Goal: Task Accomplishment & Management: Manage account settings

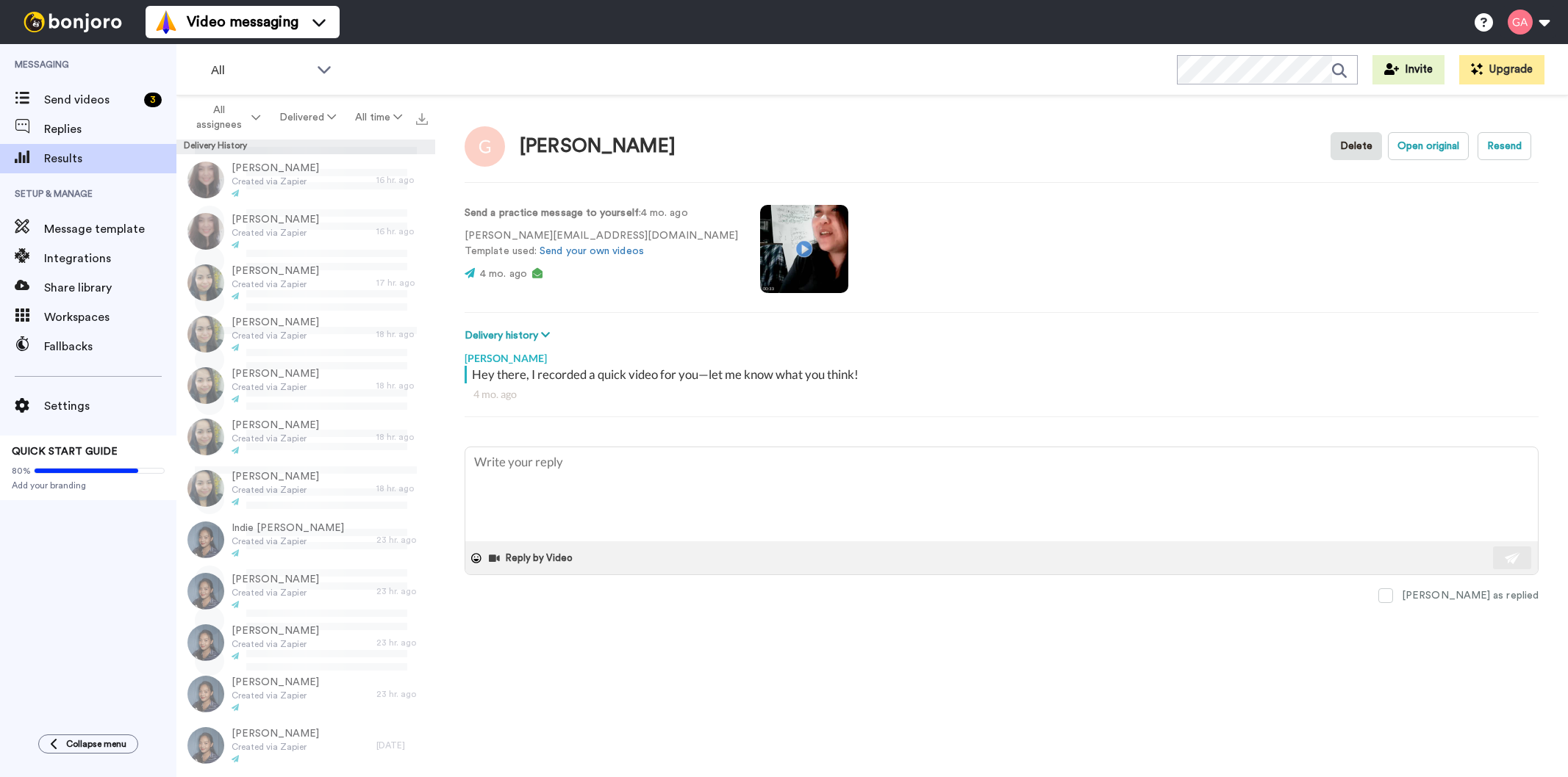
drag, startPoint x: 0, startPoint y: 0, endPoint x: 13, endPoint y: 618, distance: 618.1
click at [13, 618] on div "Messaging Send videos 3 Replies Results Setup & Manage Message template Integra…" at bounding box center [88, 382] width 176 height 676
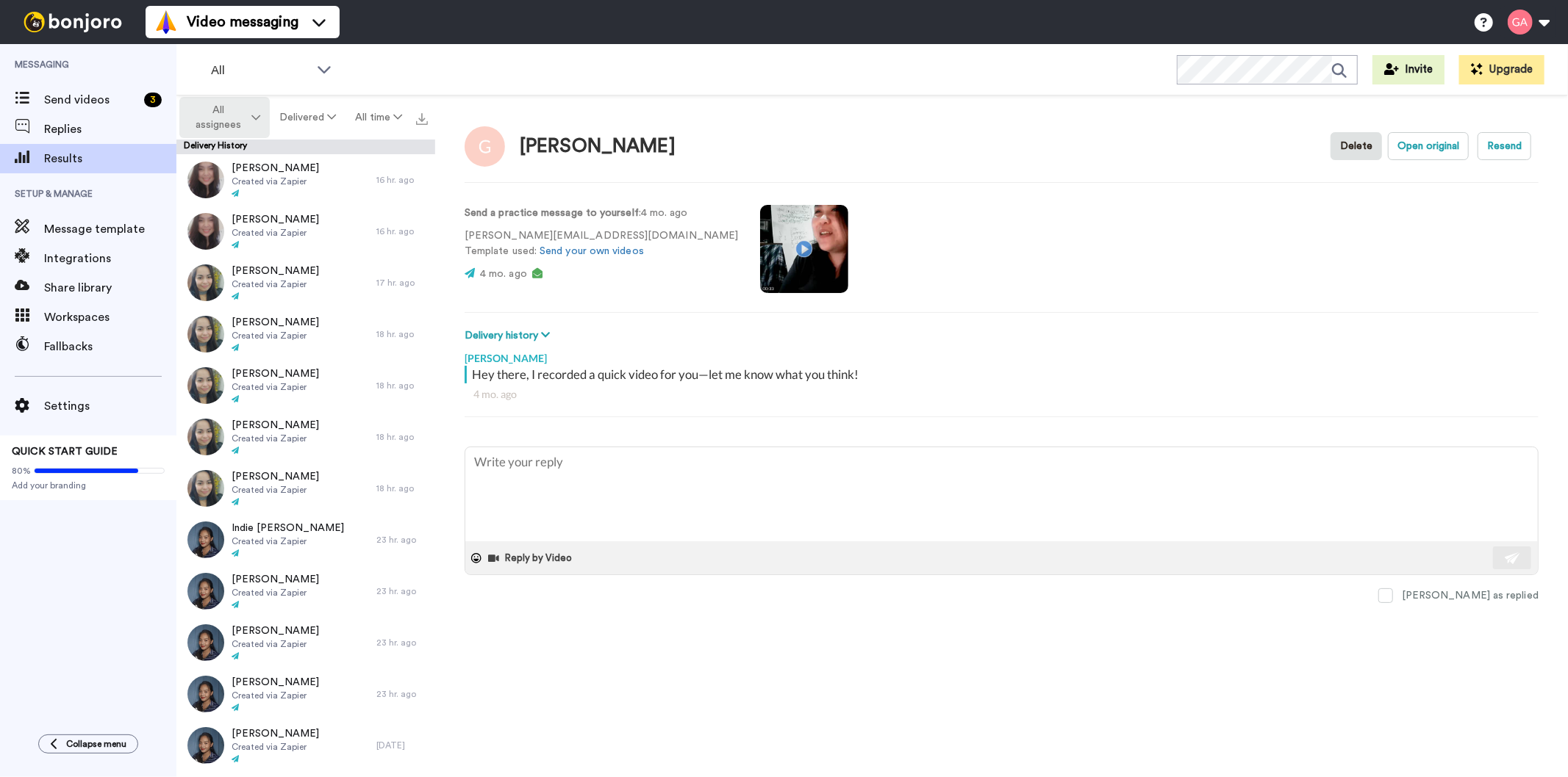
click at [215, 118] on span "All assignees" at bounding box center [218, 118] width 60 height 30
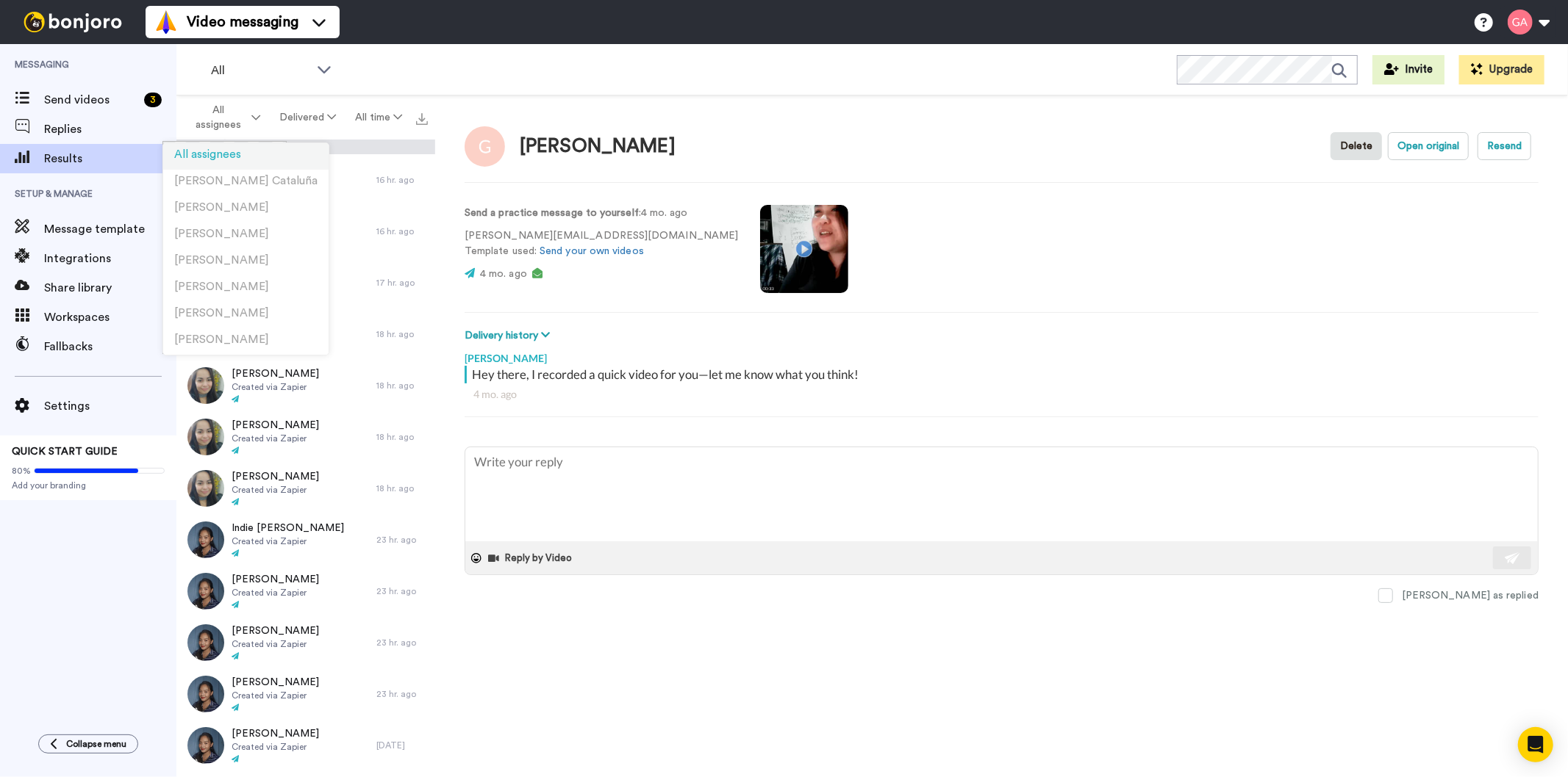
click at [216, 149] on span "All assignees" at bounding box center [208, 154] width 67 height 11
type textarea "x"
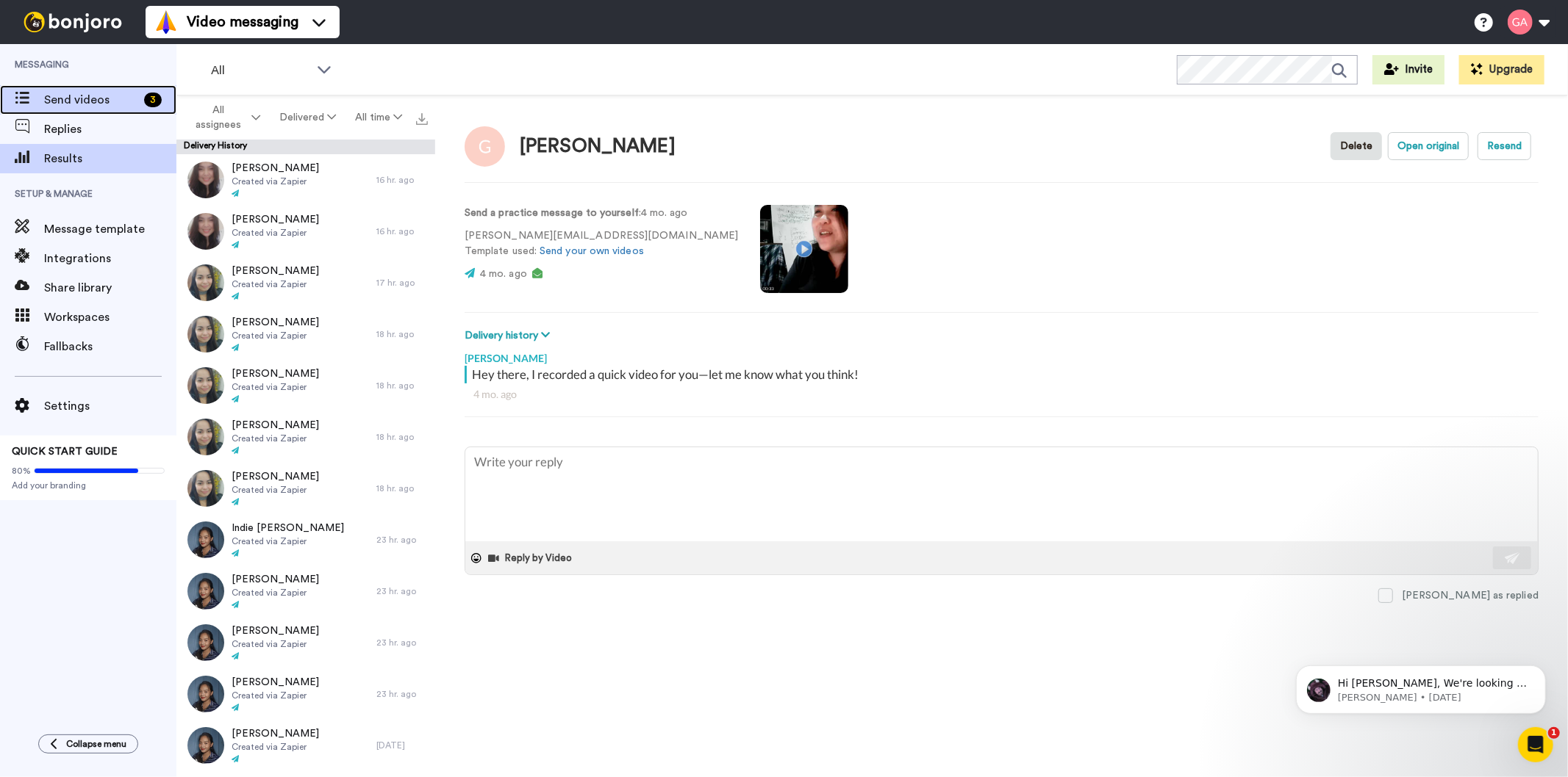
click at [86, 91] on span "Send videos" at bounding box center [91, 100] width 94 height 18
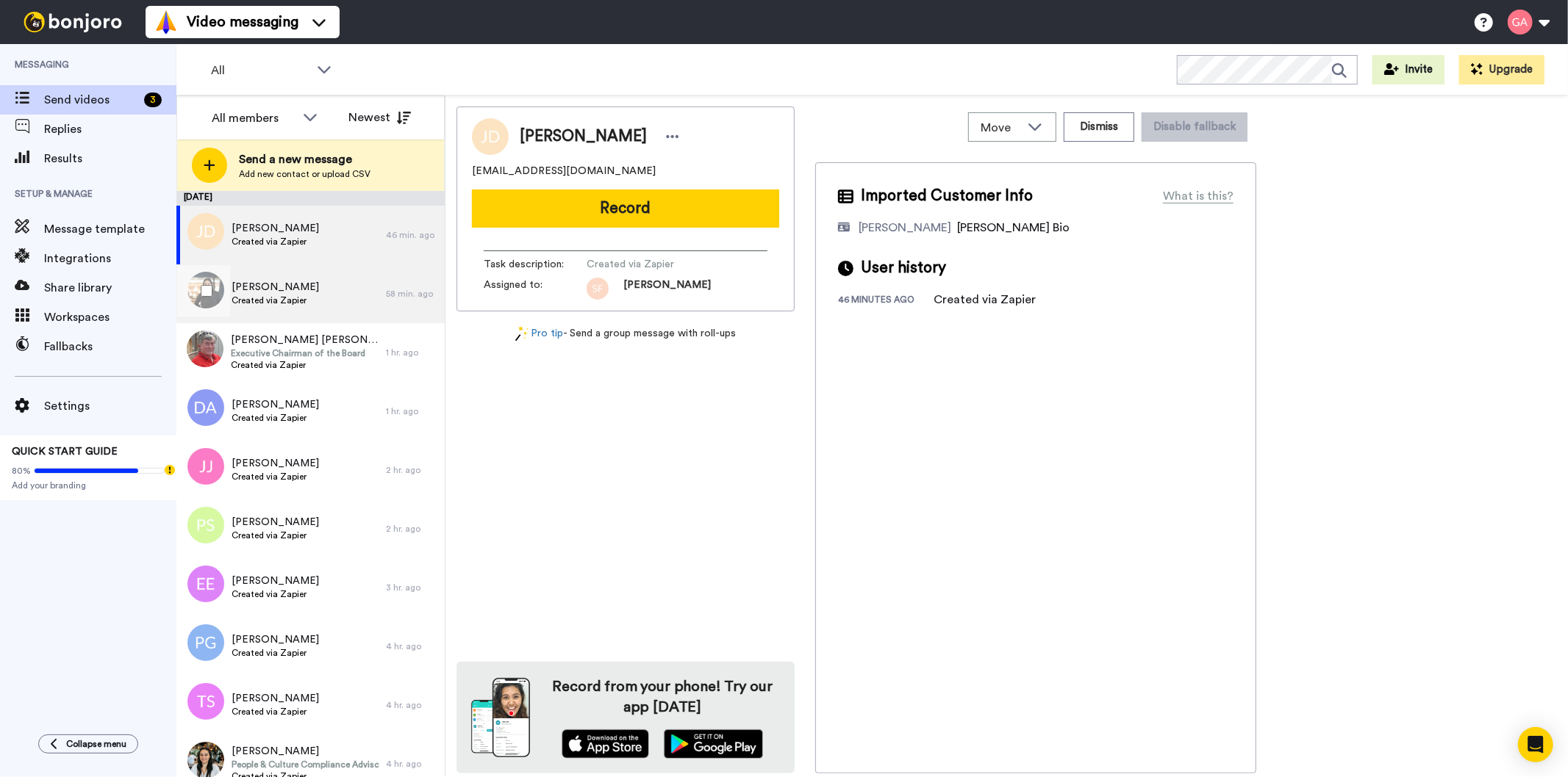
click at [268, 302] on span "Created via Zapier" at bounding box center [274, 301] width 88 height 12
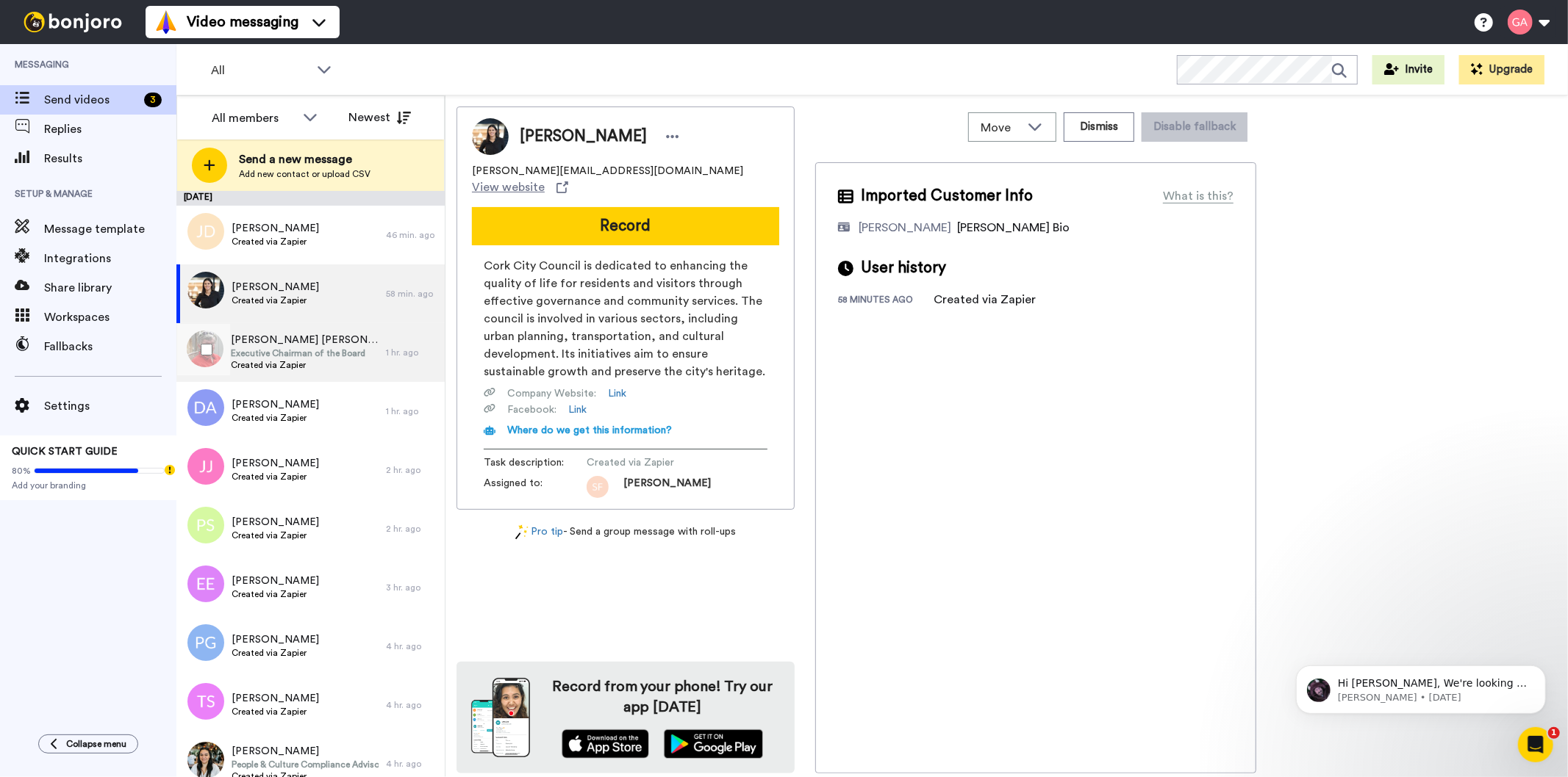
click at [270, 350] on span "Executive Chairman of the Board" at bounding box center [305, 353] width 148 height 12
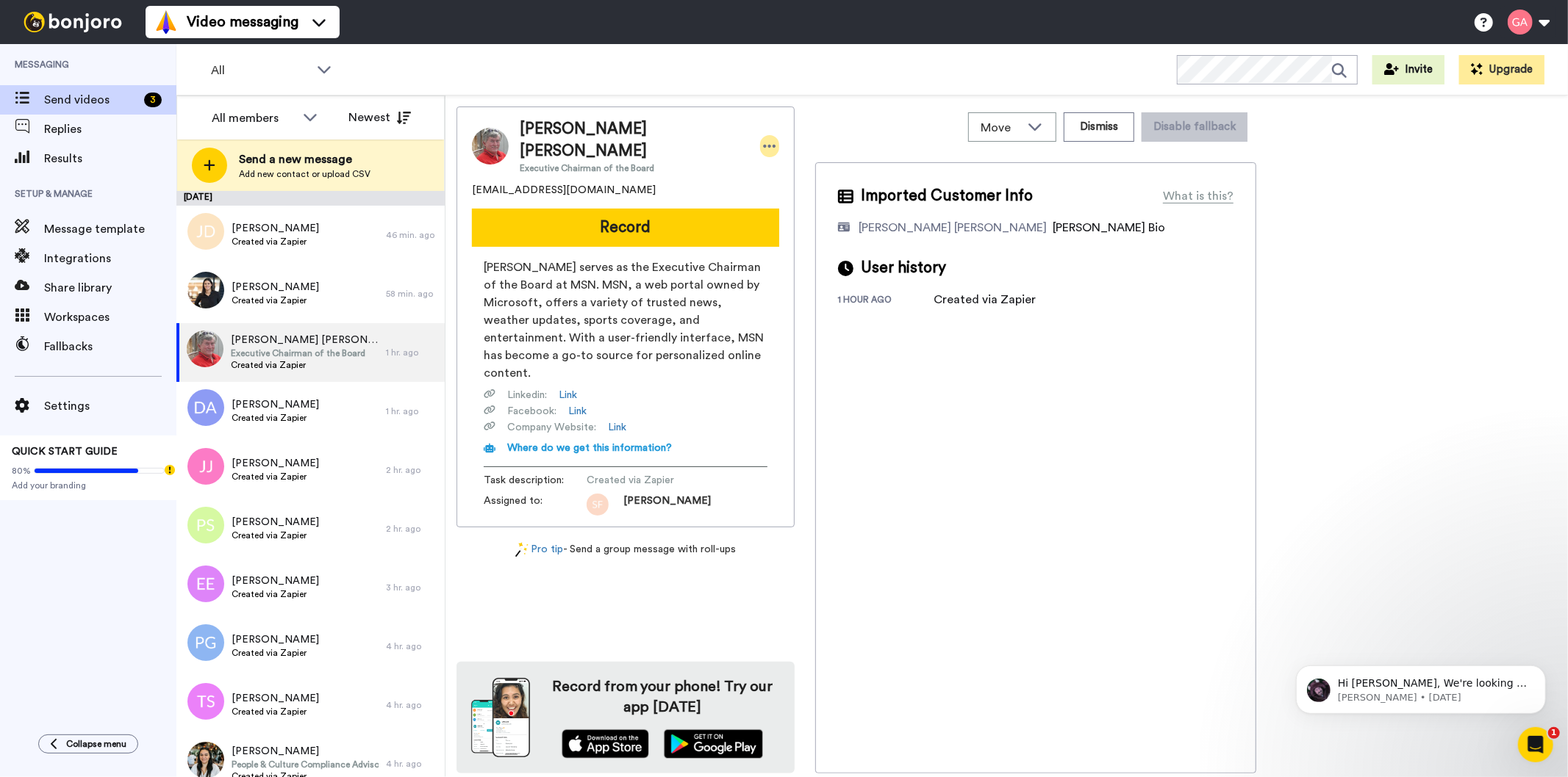
click at [769, 149] on icon at bounding box center [768, 146] width 13 height 15
click at [821, 189] on li "Assign" at bounding box center [813, 192] width 106 height 21
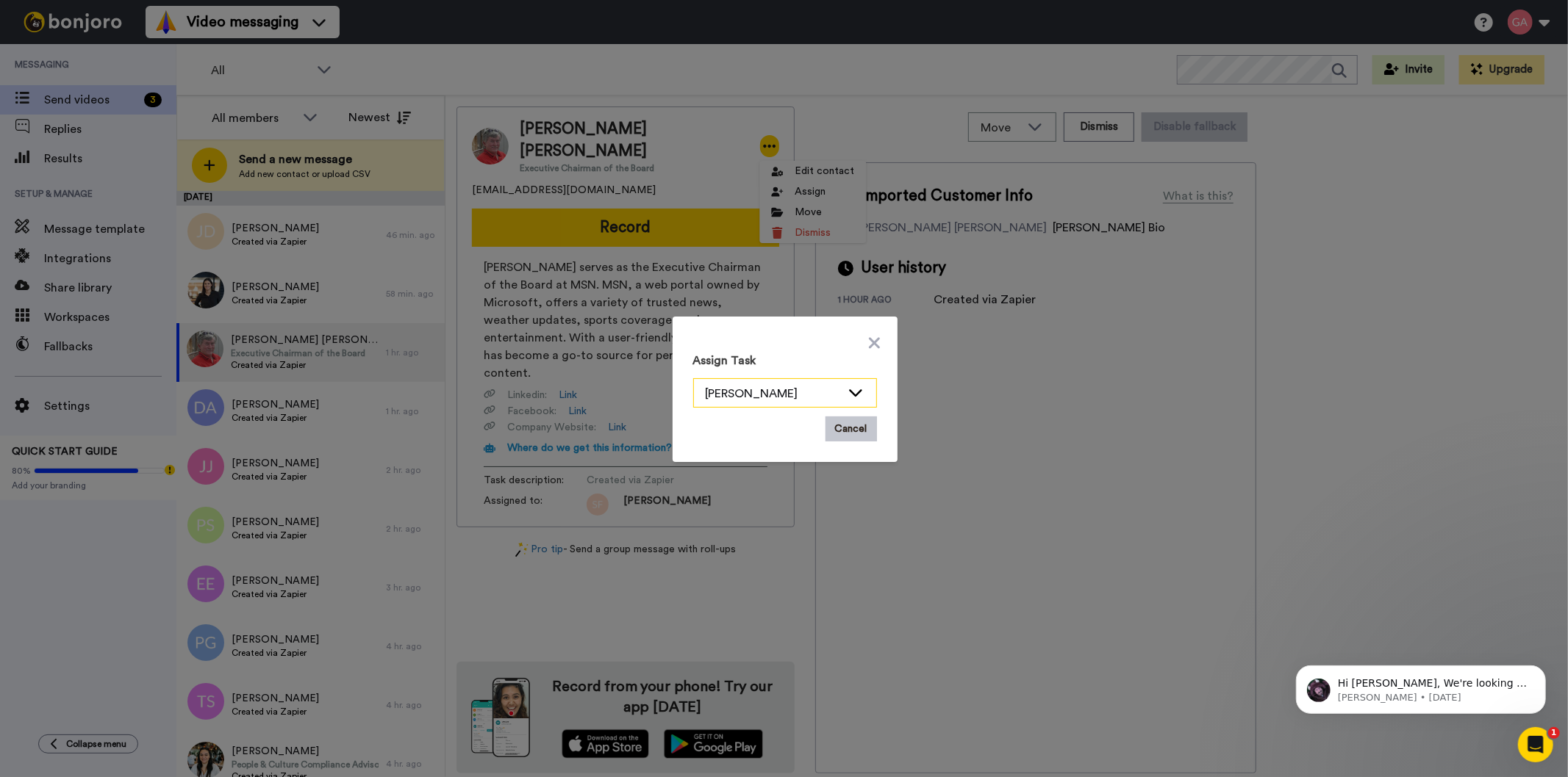
click at [847, 390] on icon at bounding box center [856, 391] width 18 height 15
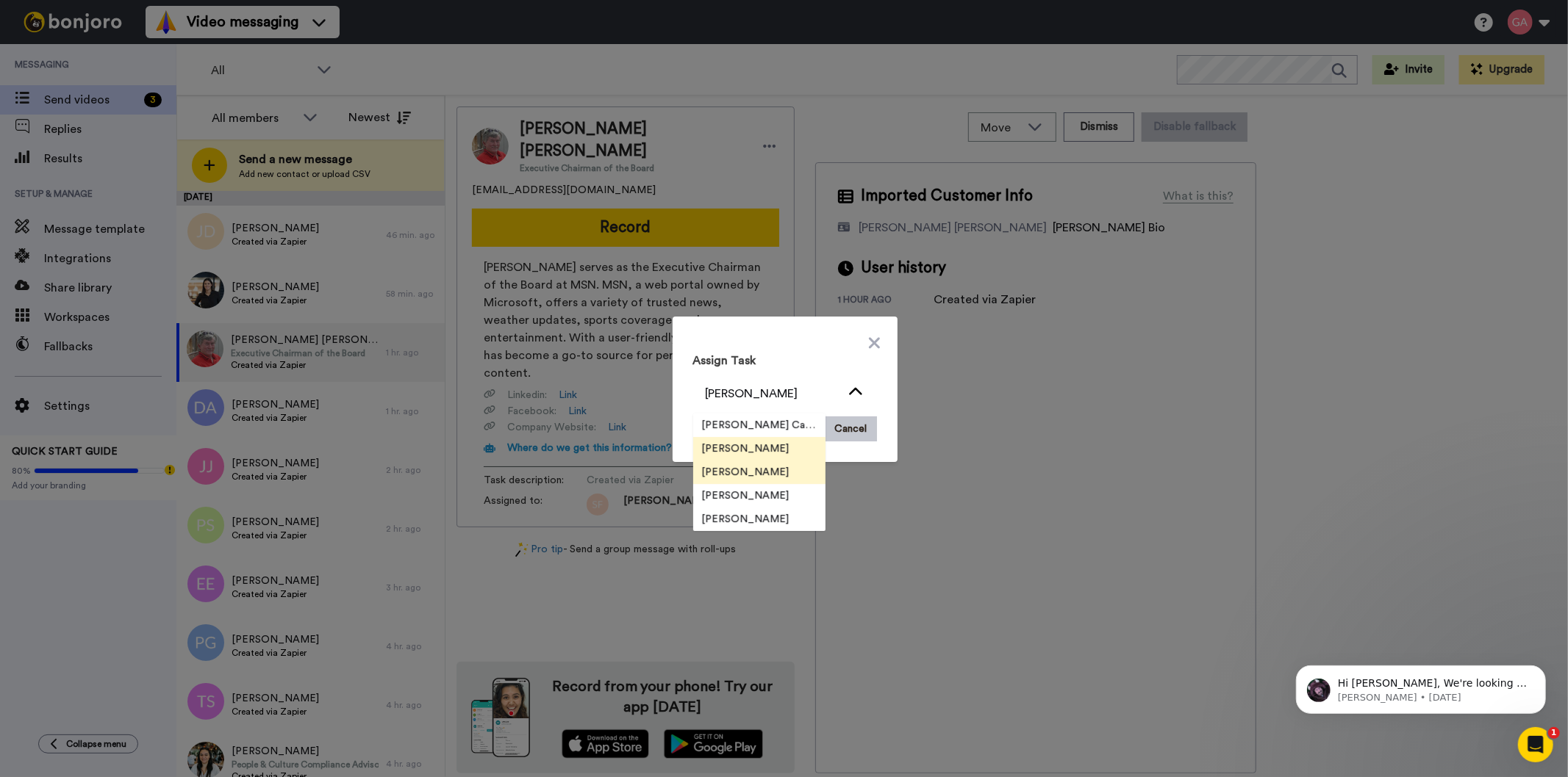
click at [725, 469] on span "[PERSON_NAME]" at bounding box center [746, 472] width 105 height 15
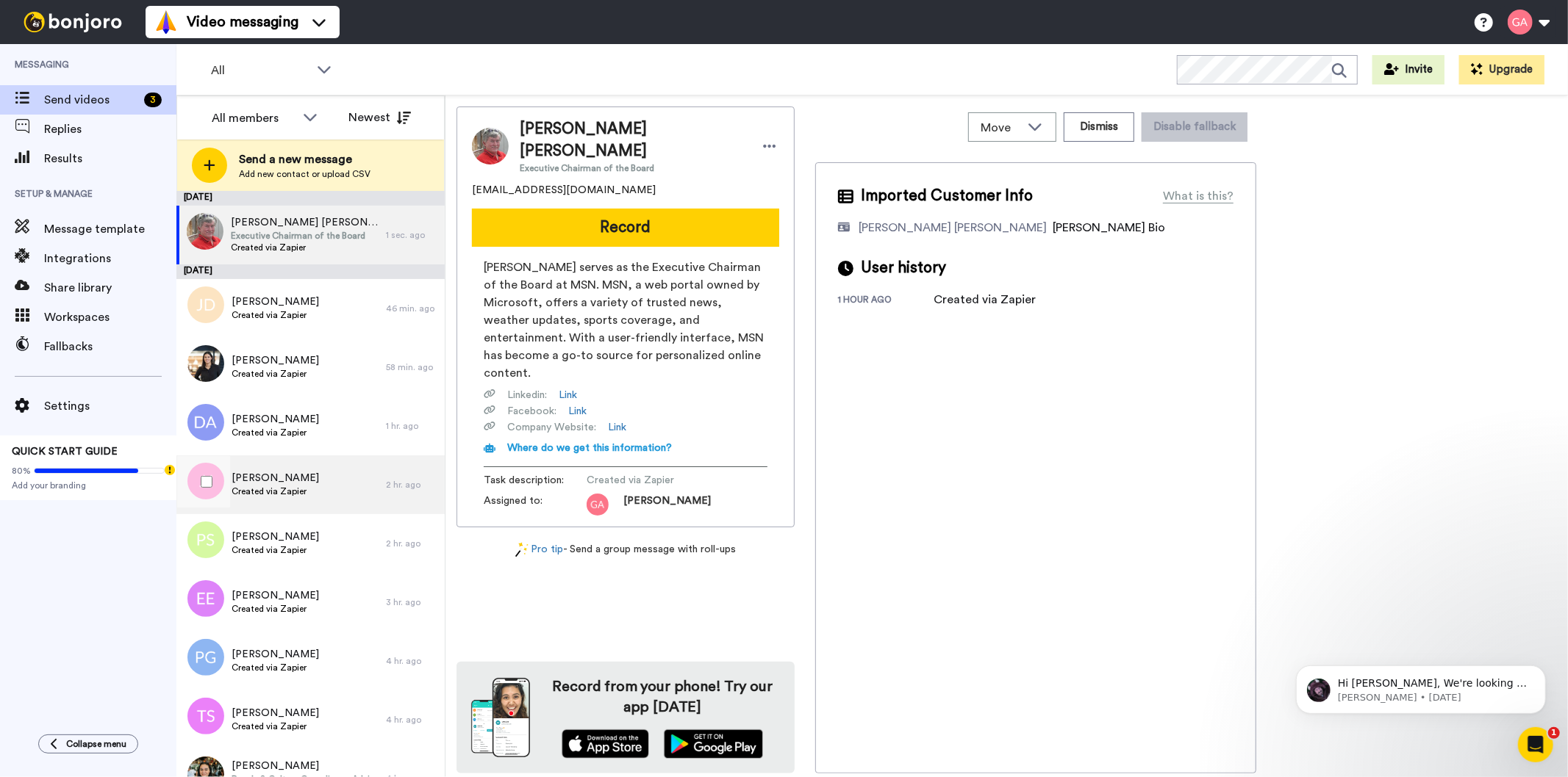
click at [256, 472] on span "Jennifer Jayko" at bounding box center [274, 478] width 88 height 15
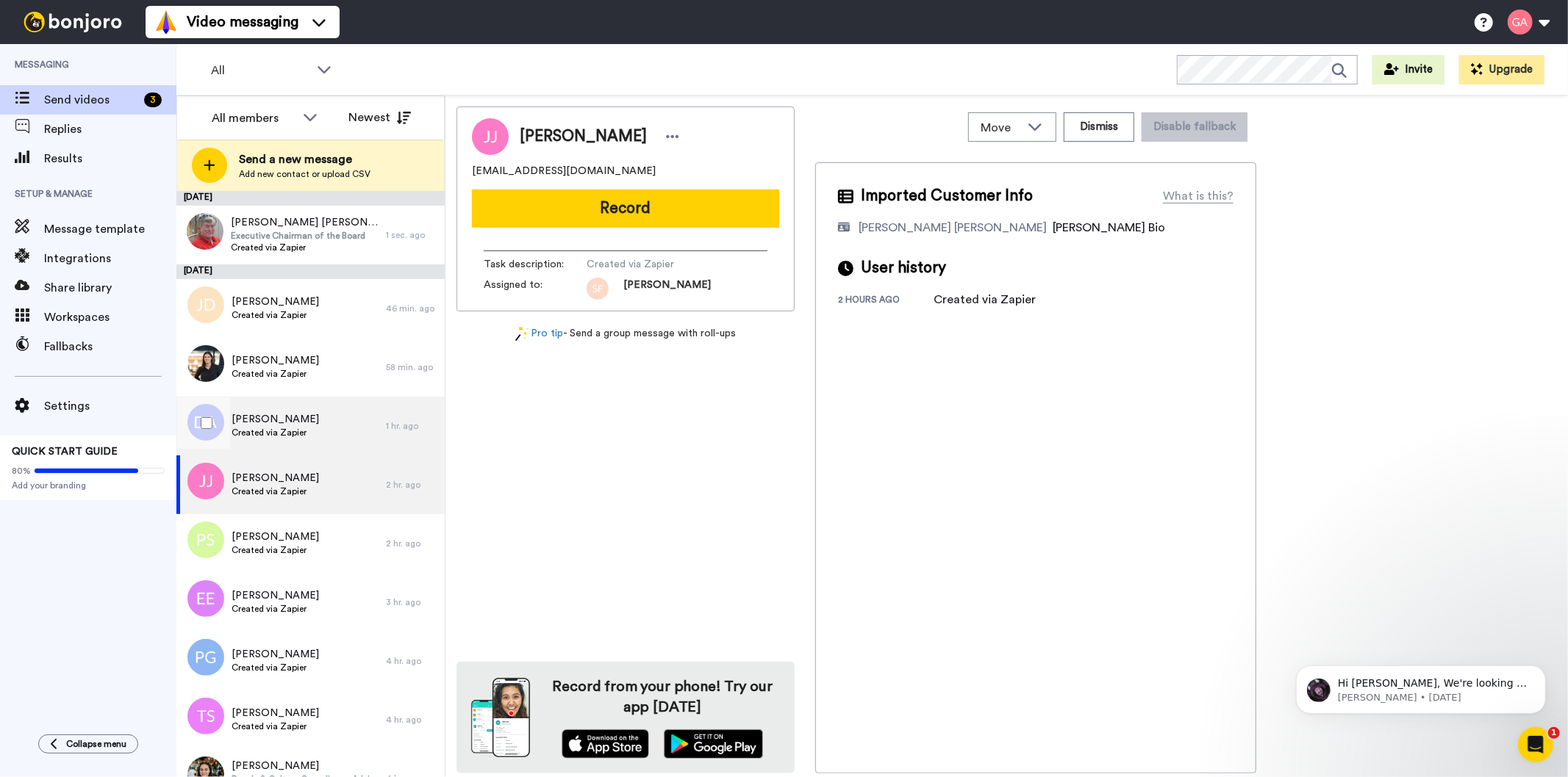
click at [263, 407] on div "Deserie Antis Created via Zapier" at bounding box center [280, 426] width 210 height 59
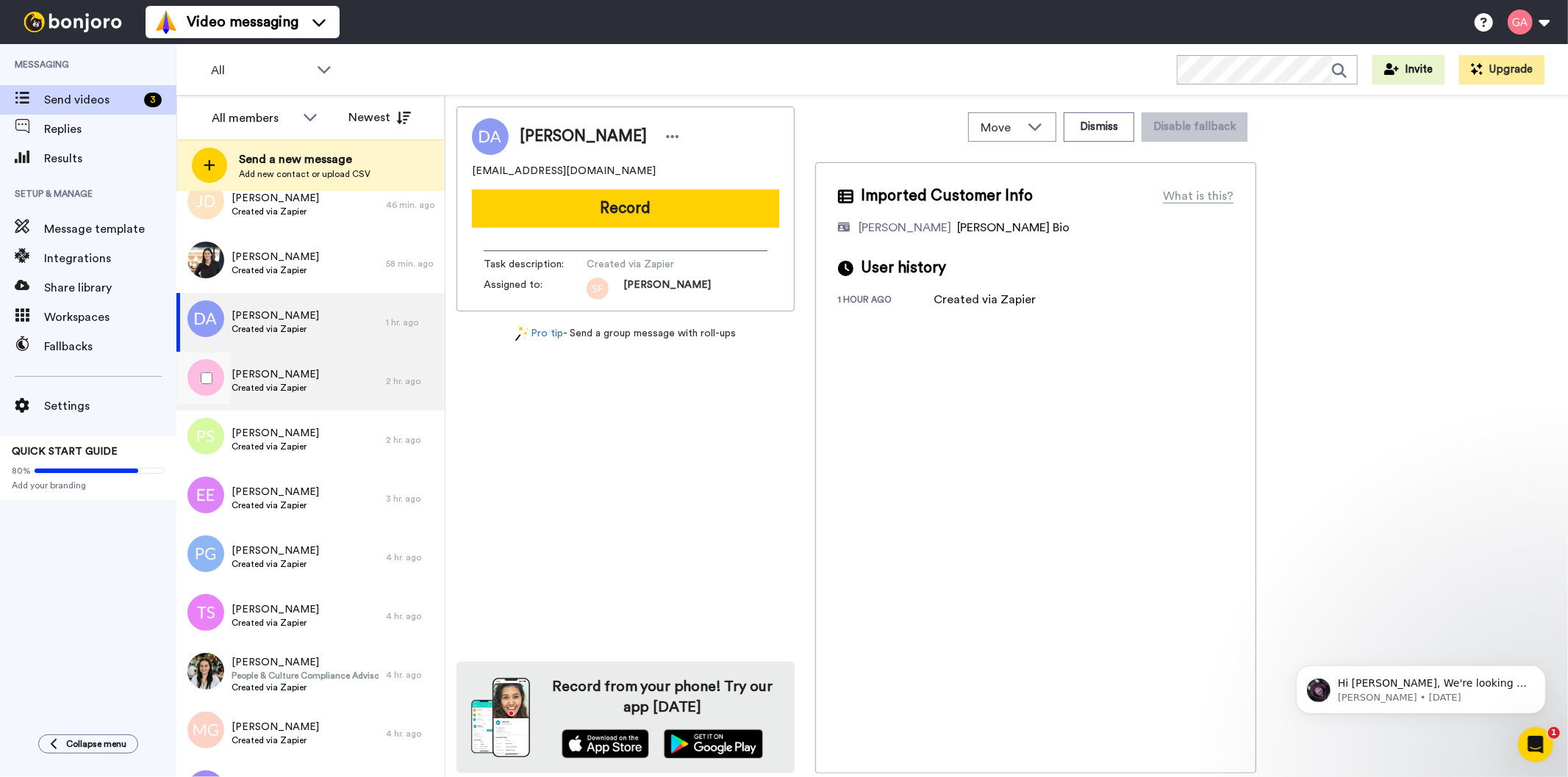
scroll to position [163, 0]
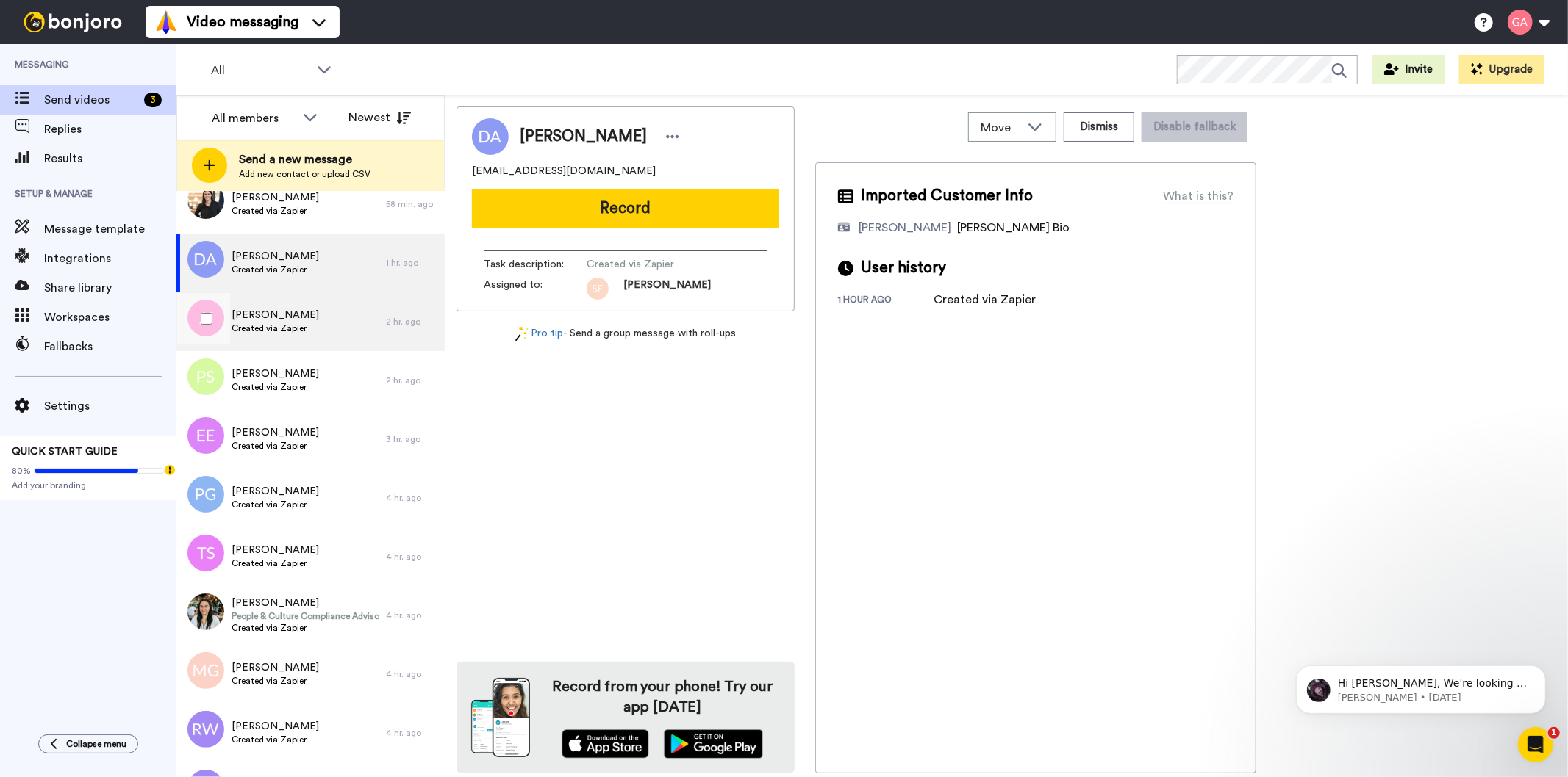
click at [283, 323] on span "Created via Zapier" at bounding box center [274, 329] width 88 height 12
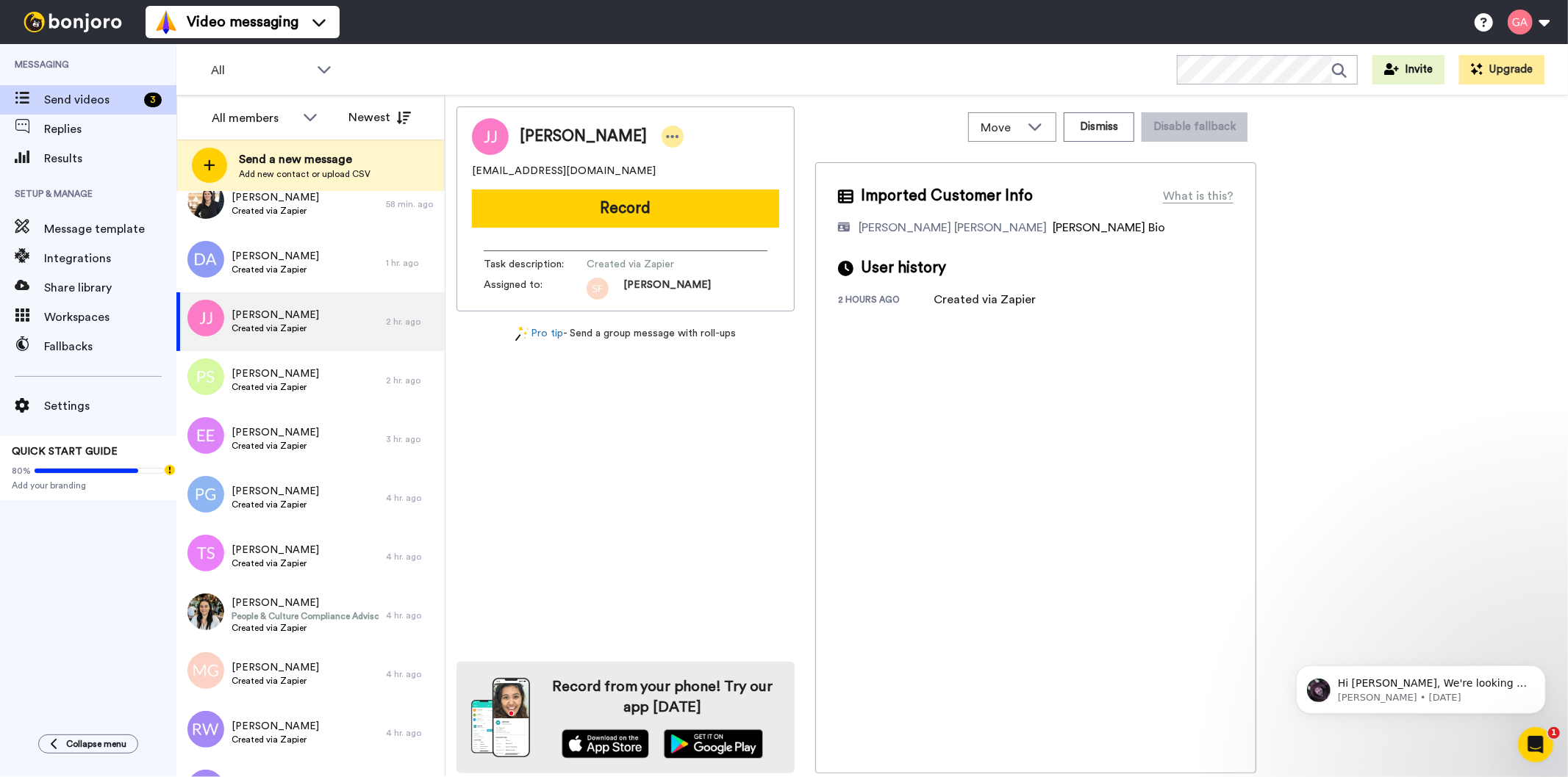
click at [666, 138] on icon at bounding box center [672, 136] width 13 height 15
click at [704, 186] on li "Assign" at bounding box center [689, 182] width 106 height 21
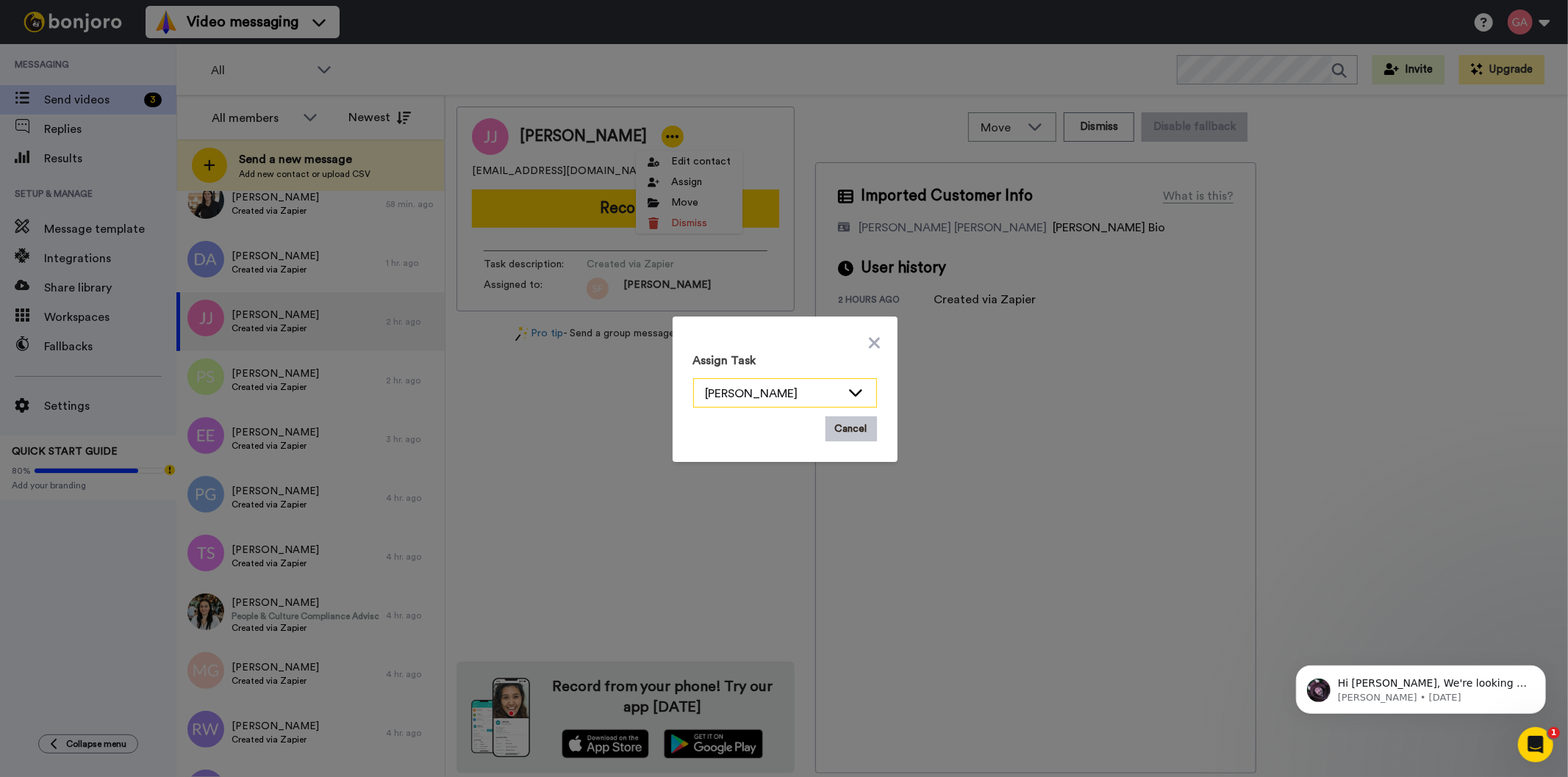
click at [849, 386] on icon at bounding box center [856, 391] width 18 height 15
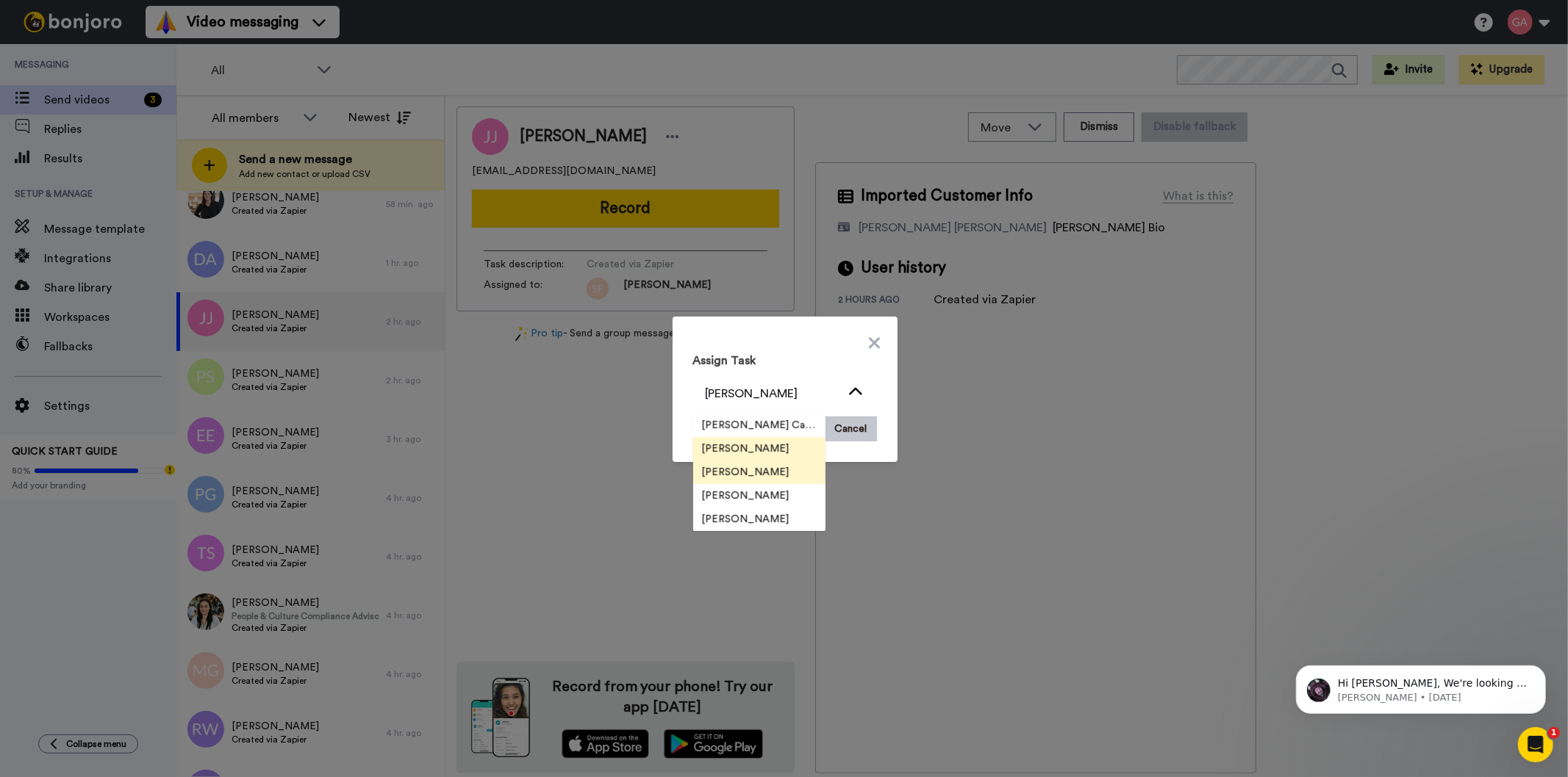
click at [740, 466] on span "[PERSON_NAME]" at bounding box center [746, 472] width 105 height 15
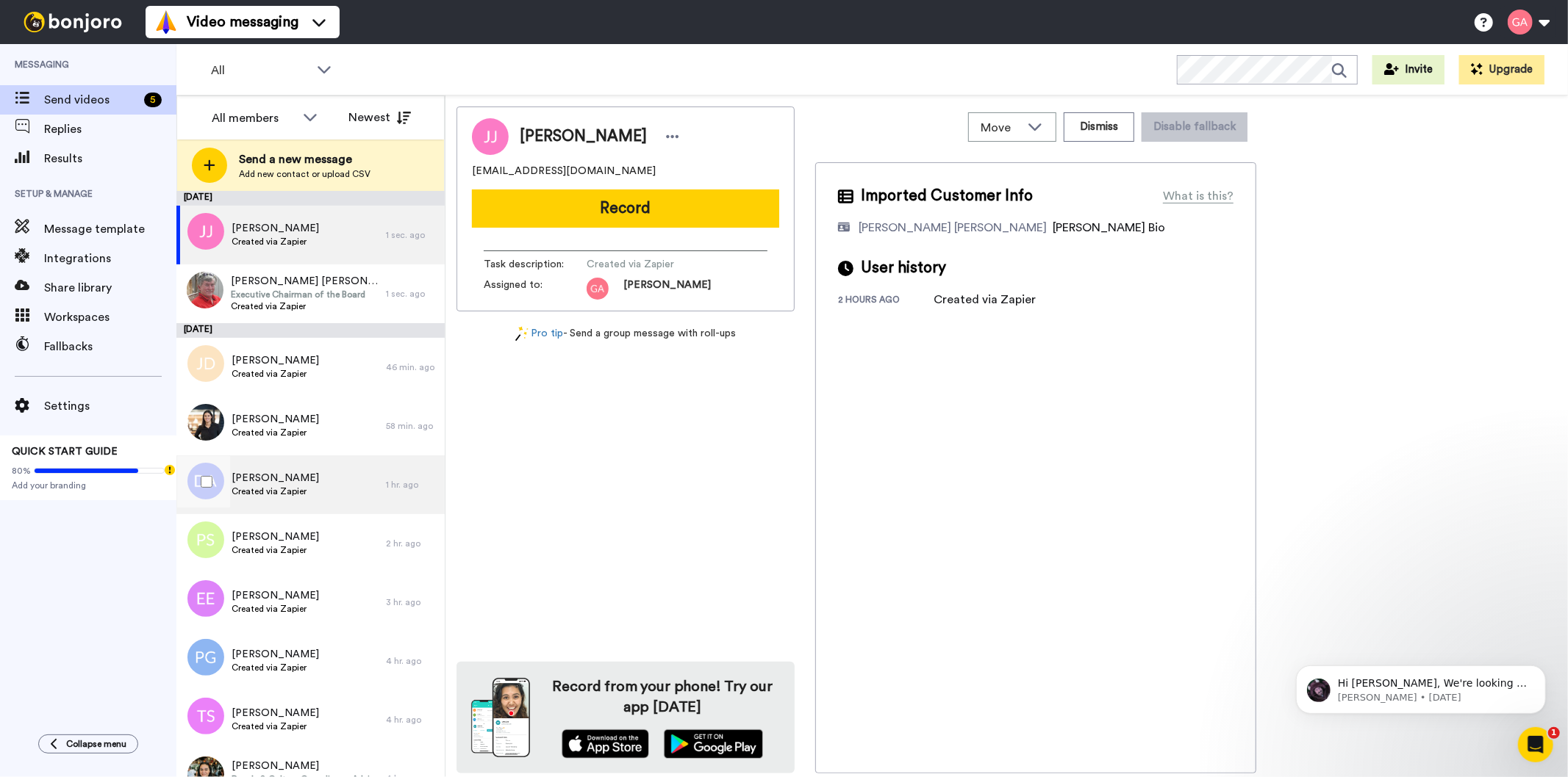
click at [274, 486] on span "Created via Zapier" at bounding box center [274, 492] width 88 height 12
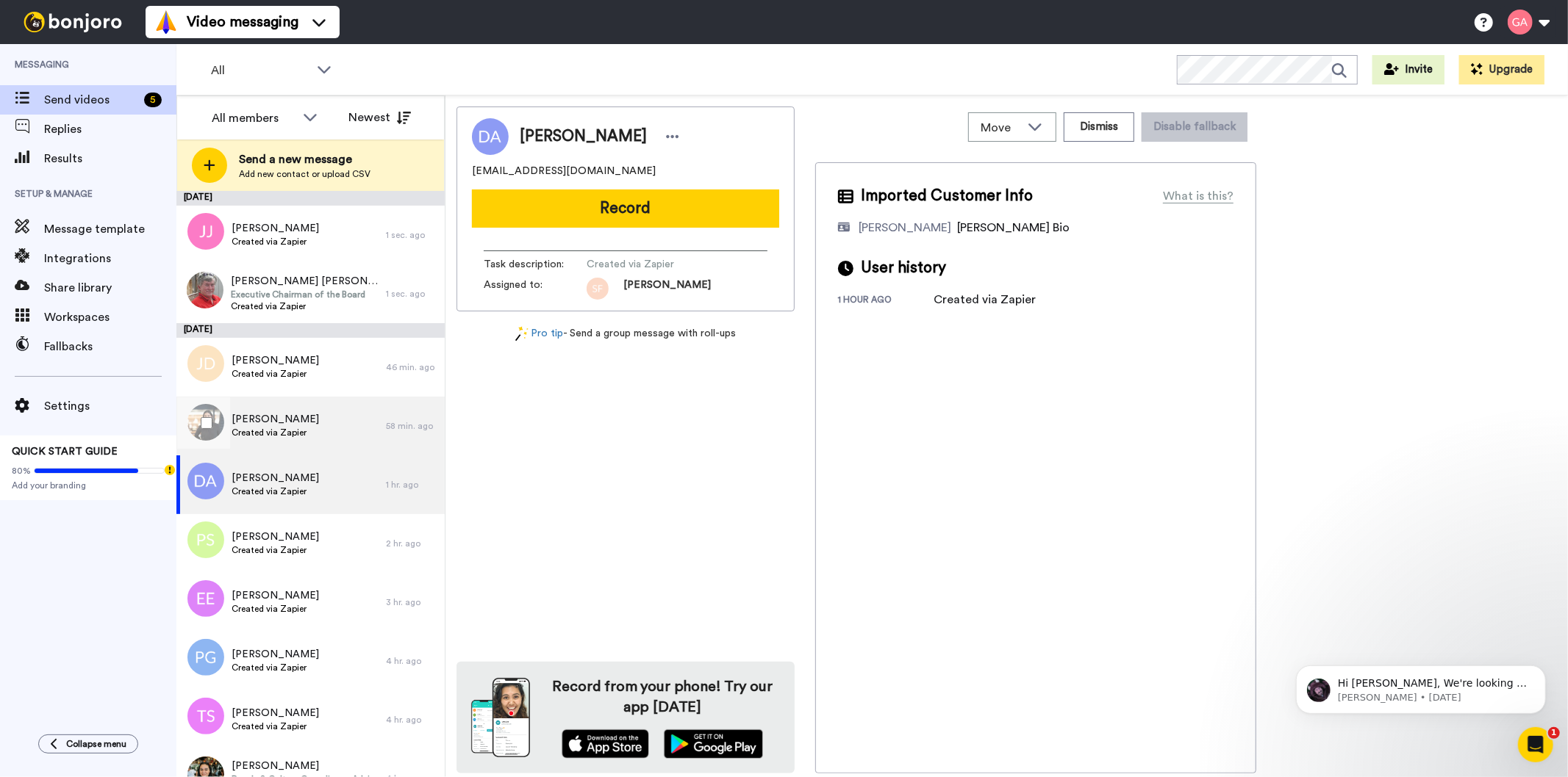
click at [286, 429] on span "Created via Zapier" at bounding box center [274, 433] width 88 height 12
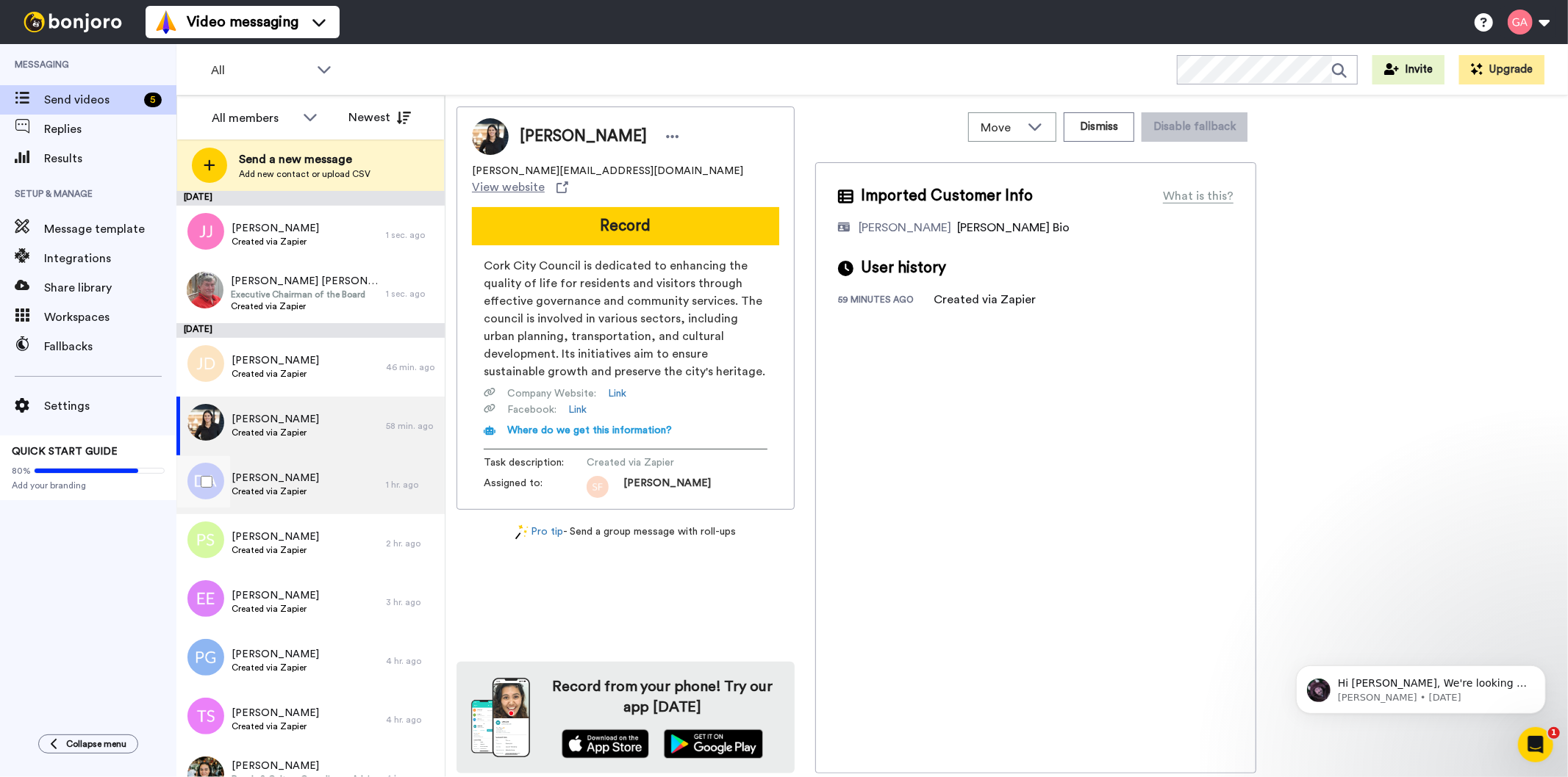
click at [276, 481] on span "Deserie Antis" at bounding box center [274, 478] width 88 height 15
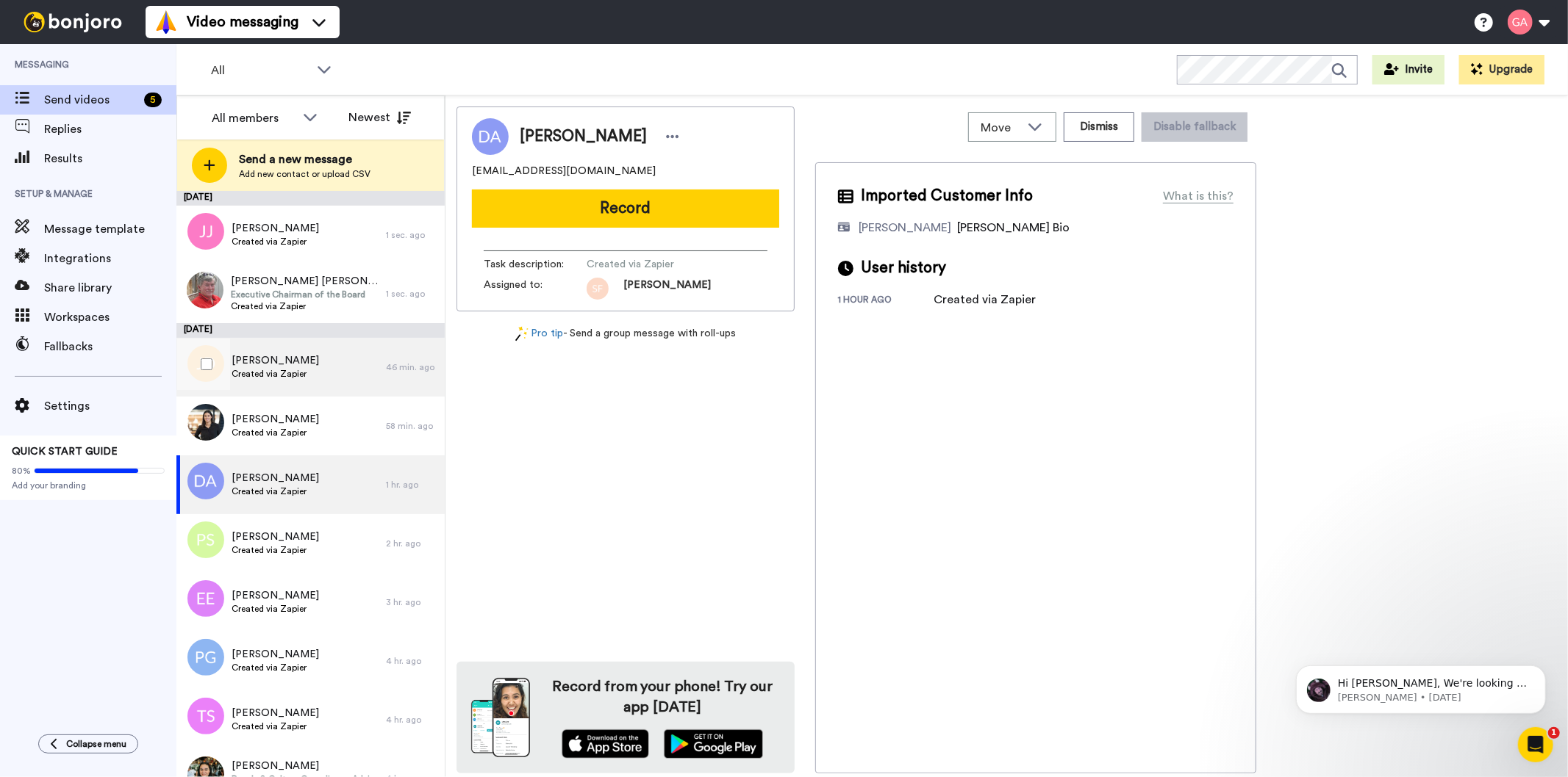
click at [283, 375] on span "Created via Zapier" at bounding box center [274, 374] width 88 height 12
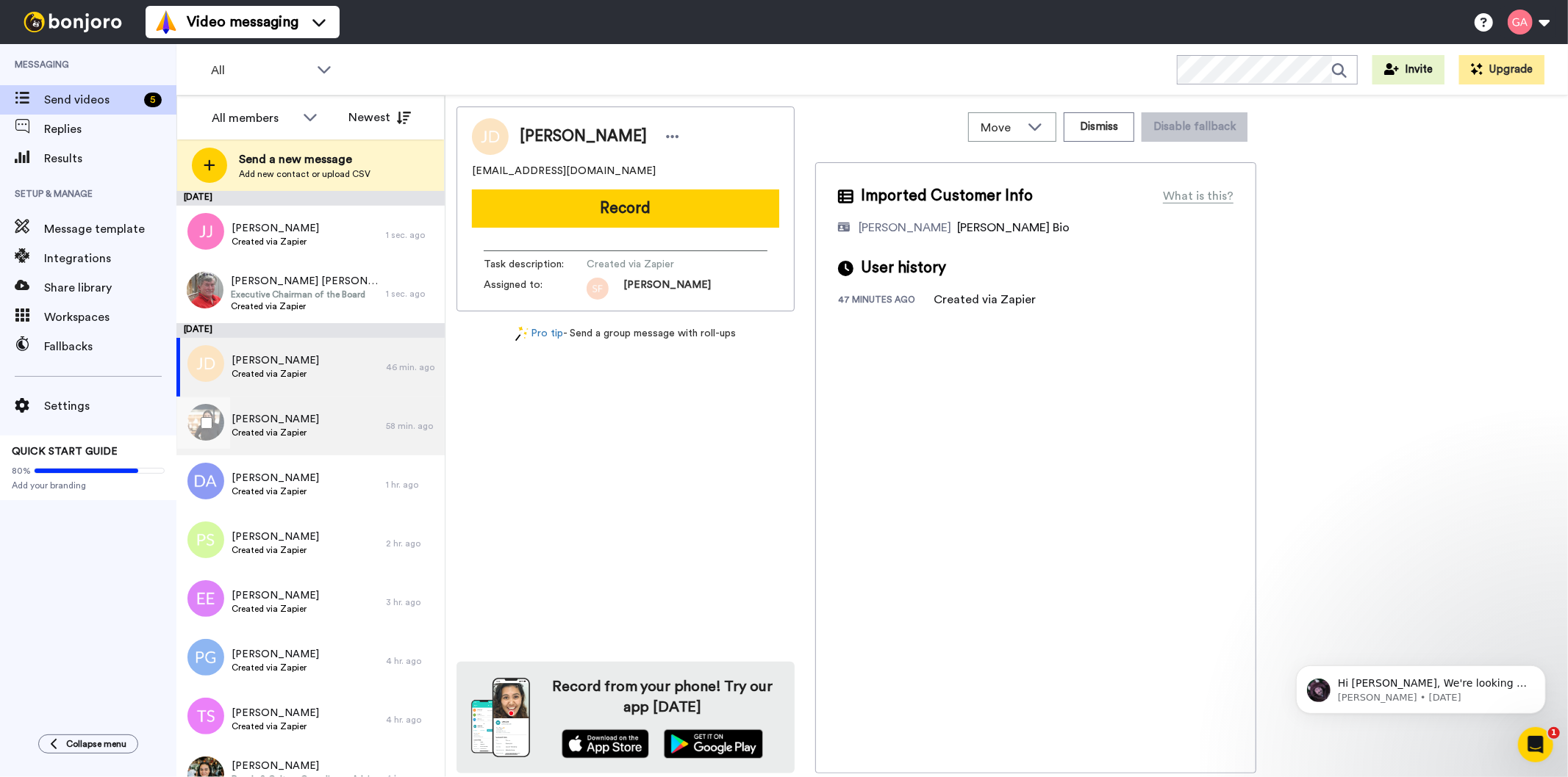
click at [283, 425] on span "Deborah O'Connell" at bounding box center [274, 419] width 88 height 15
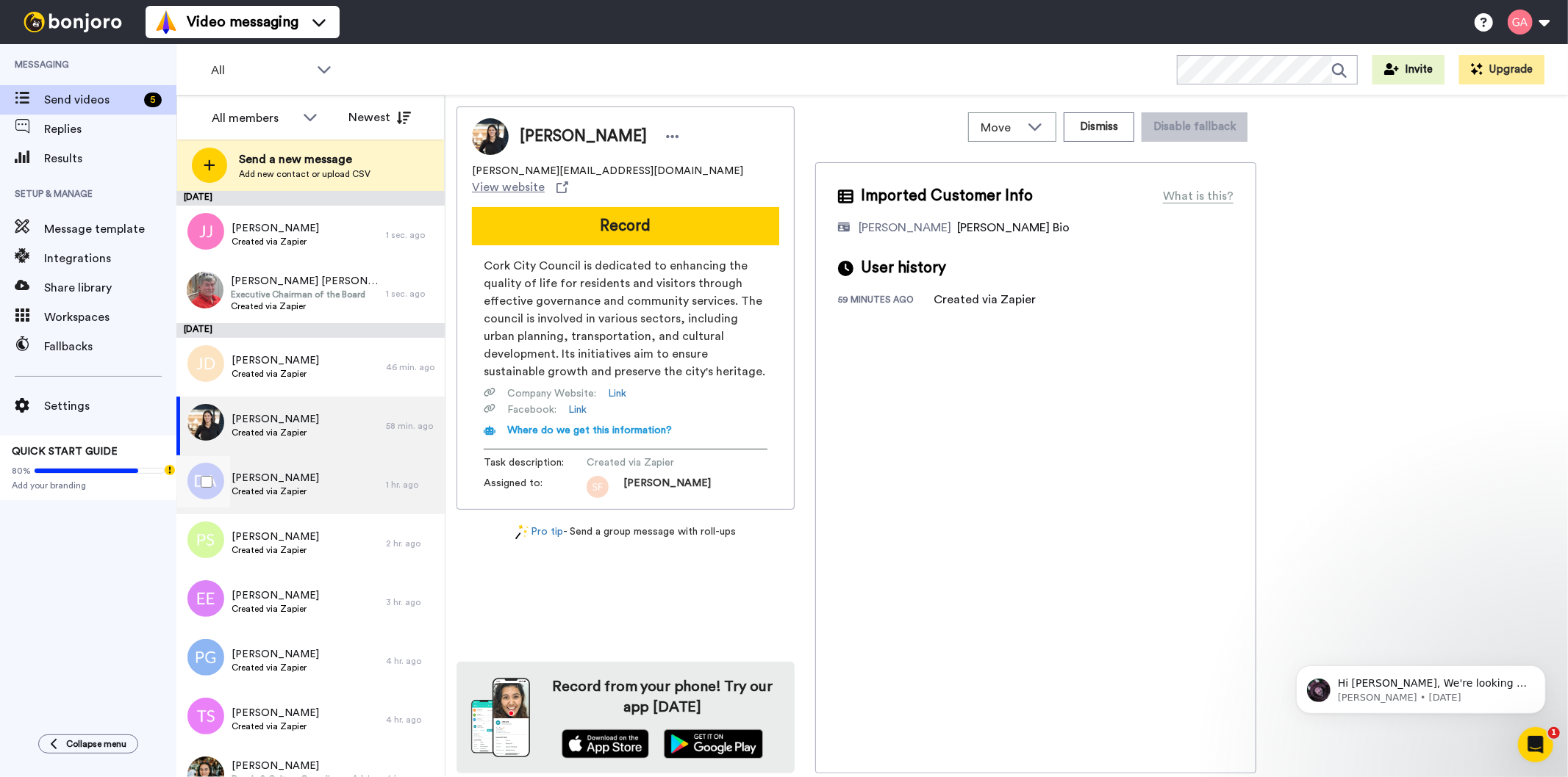
click at [291, 472] on span "Deserie Antis" at bounding box center [274, 478] width 88 height 15
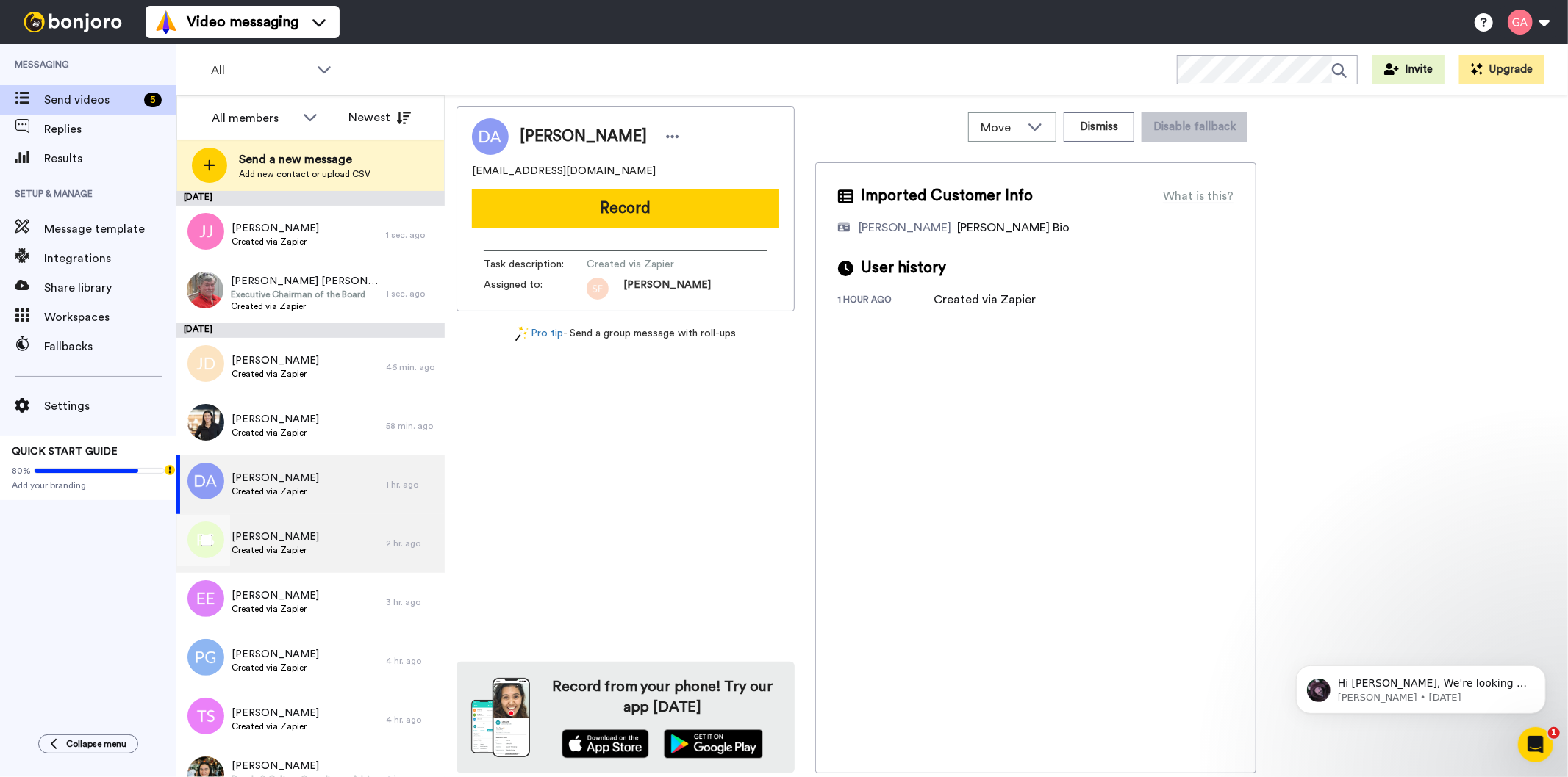
click at [291, 527] on div "Patrese Smith Created via Zapier" at bounding box center [280, 544] width 210 height 59
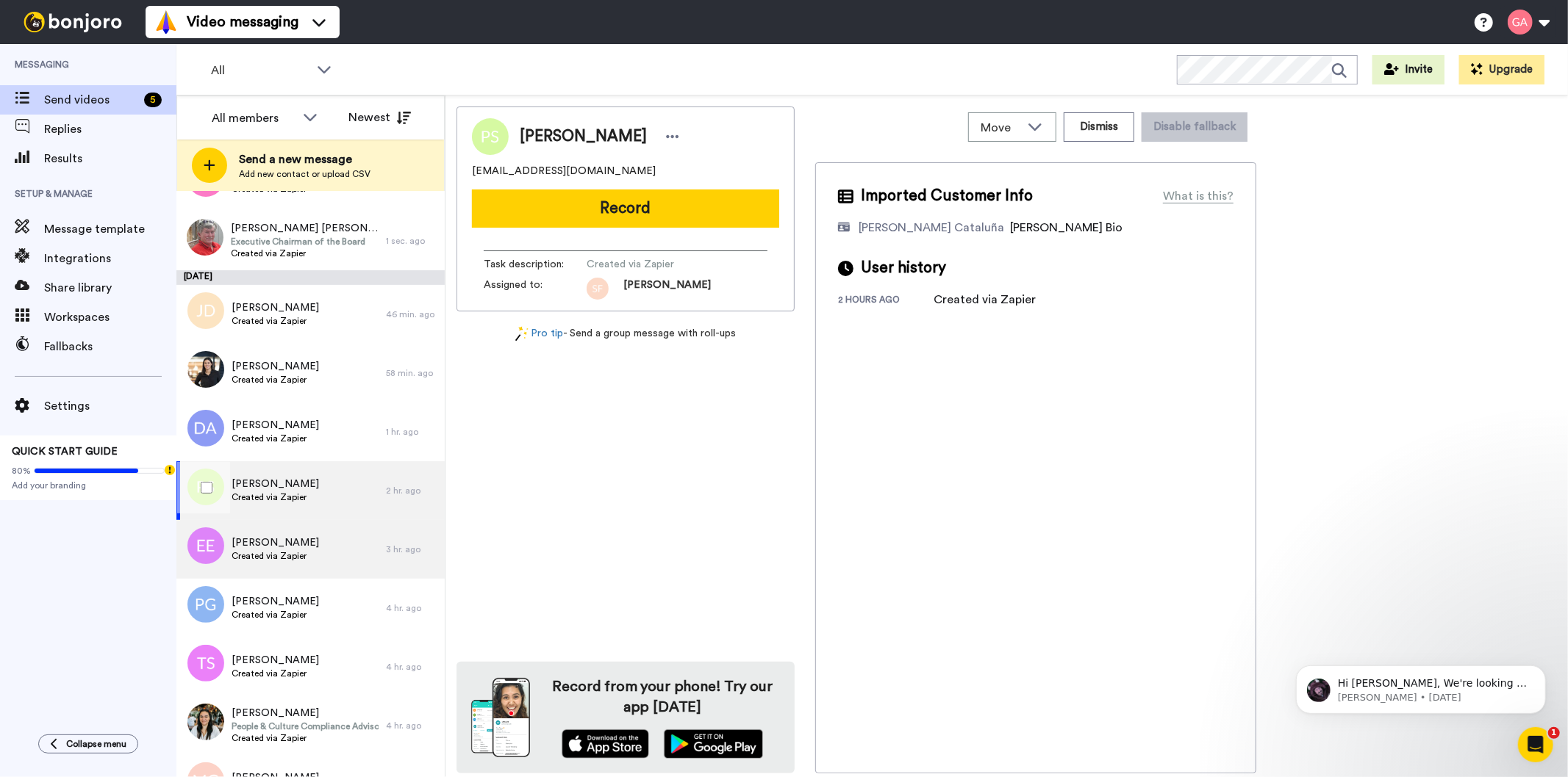
scroll to position [82, 0]
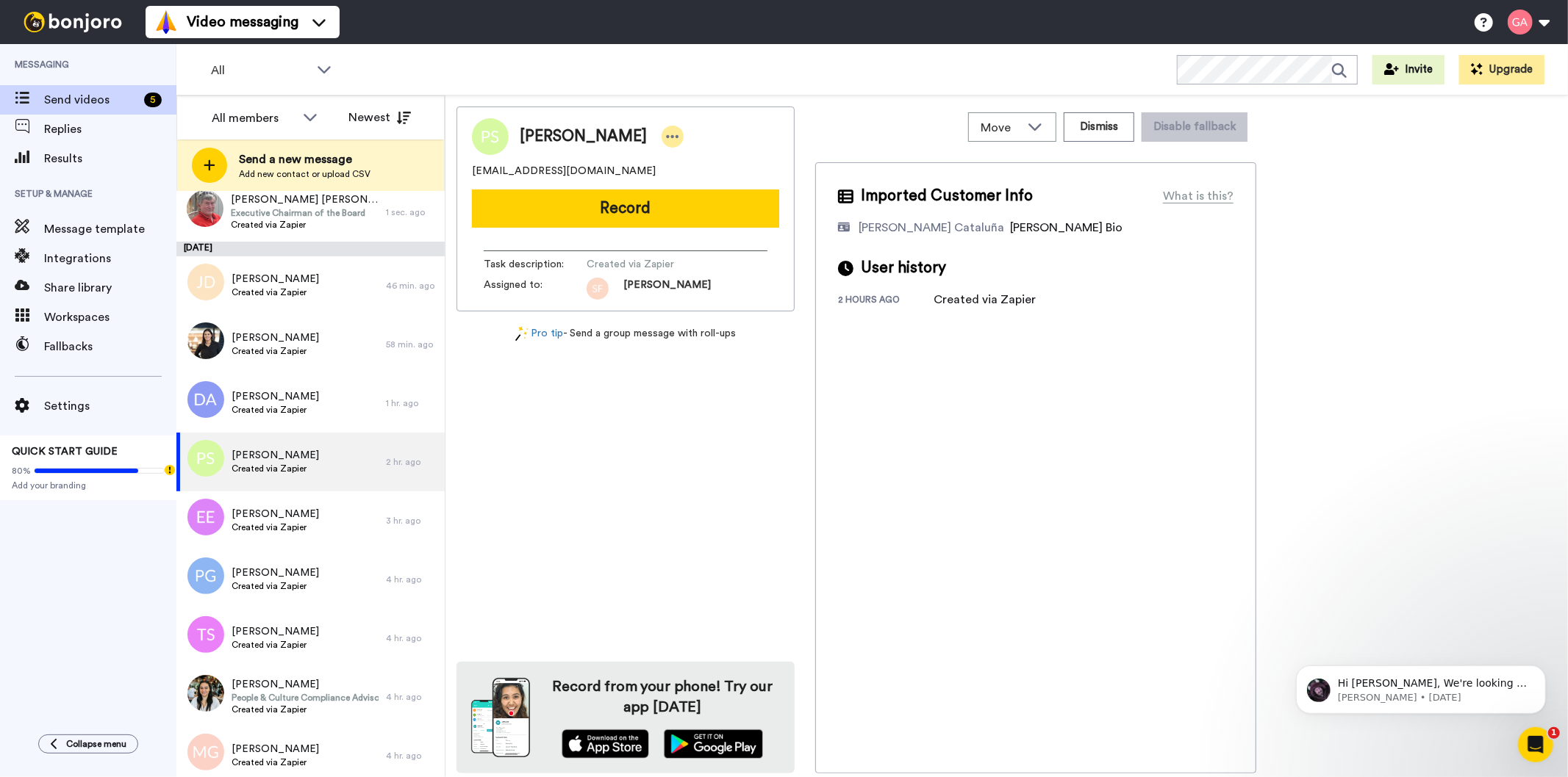
click at [666, 135] on icon at bounding box center [672, 136] width 13 height 15
click at [695, 185] on li "Assign" at bounding box center [683, 182] width 106 height 21
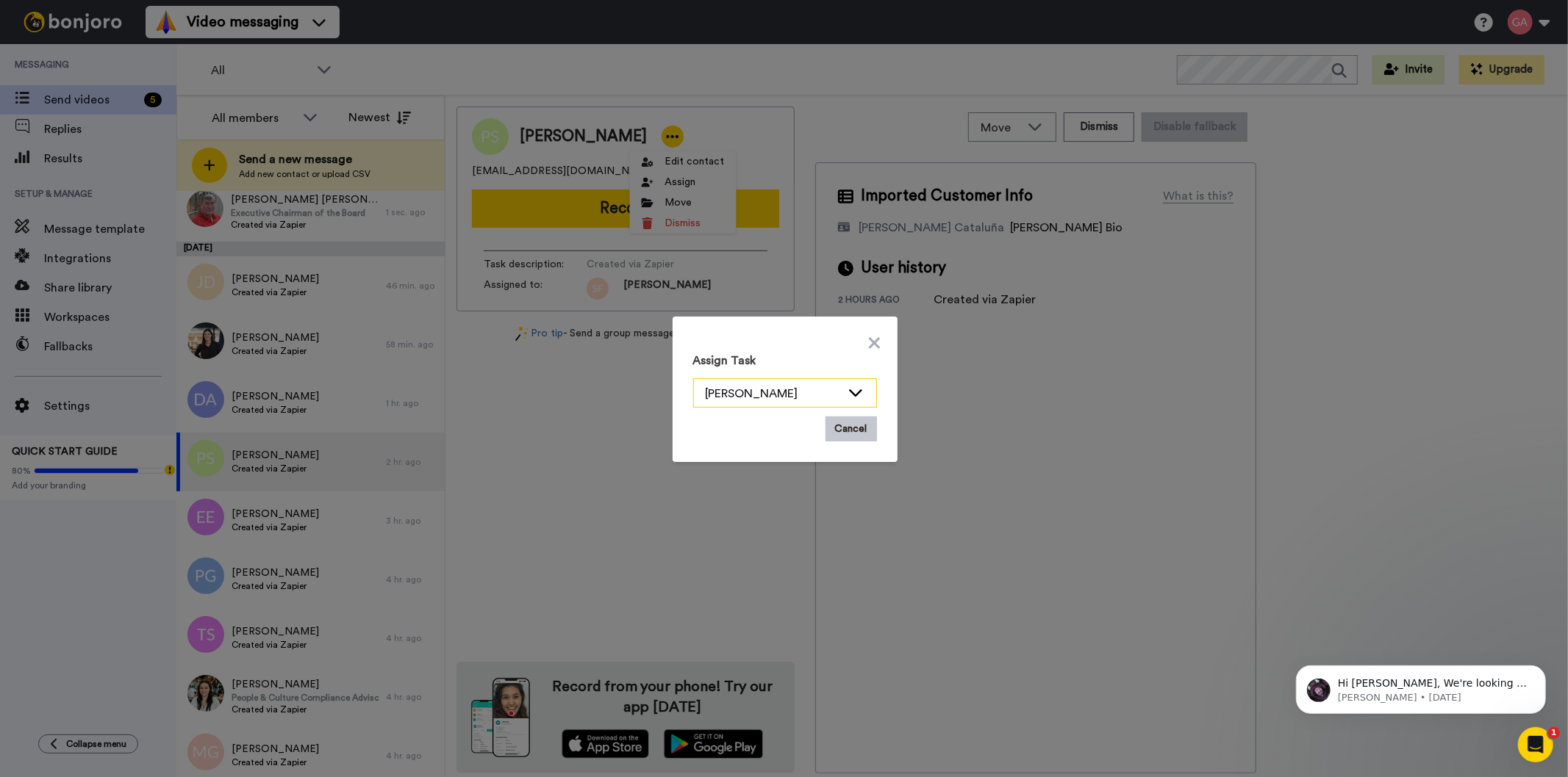
click at [853, 396] on icon at bounding box center [856, 391] width 18 height 15
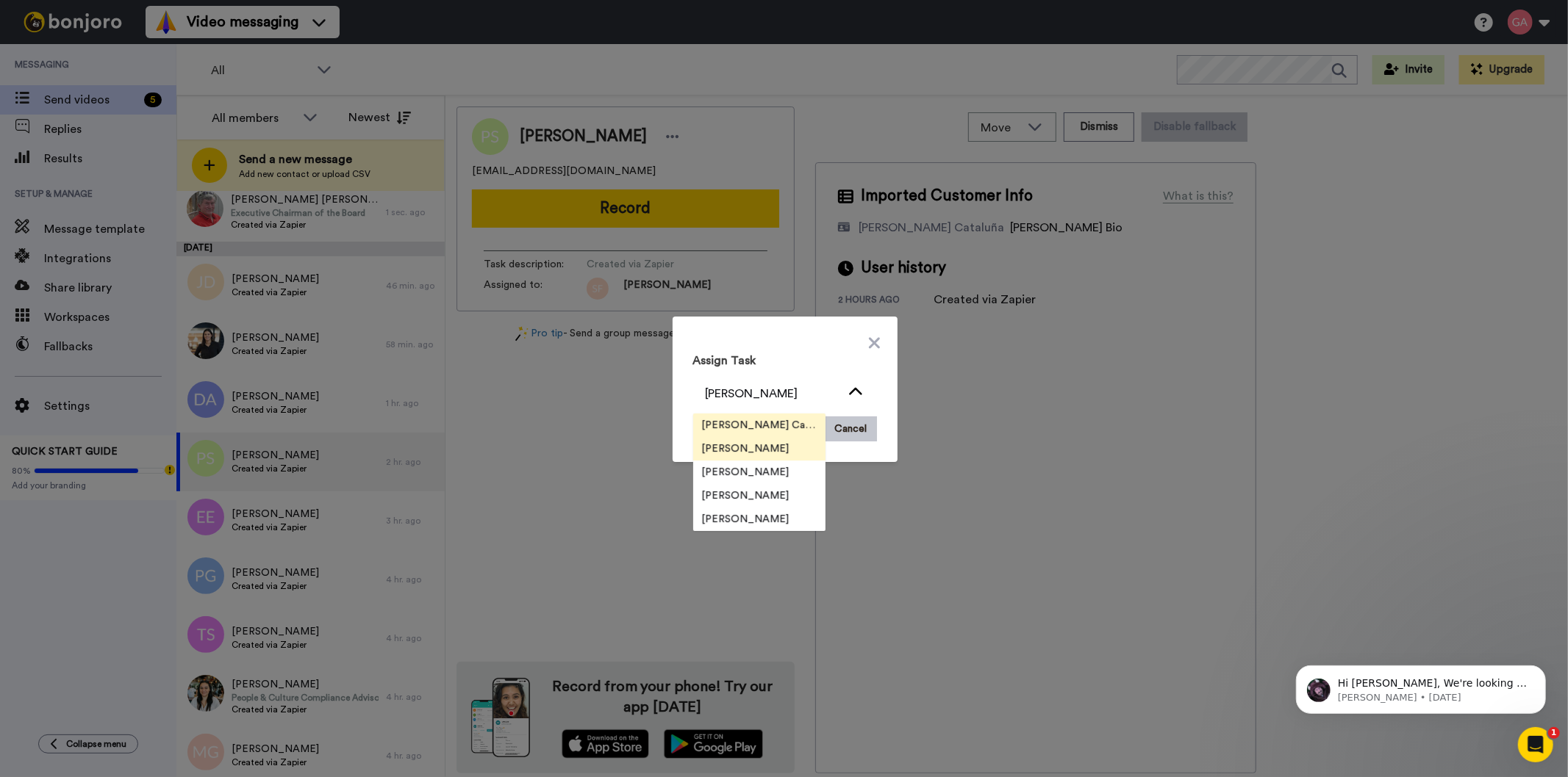
click at [777, 424] on span "[PERSON_NAME] Cataluña" at bounding box center [759, 425] width 132 height 15
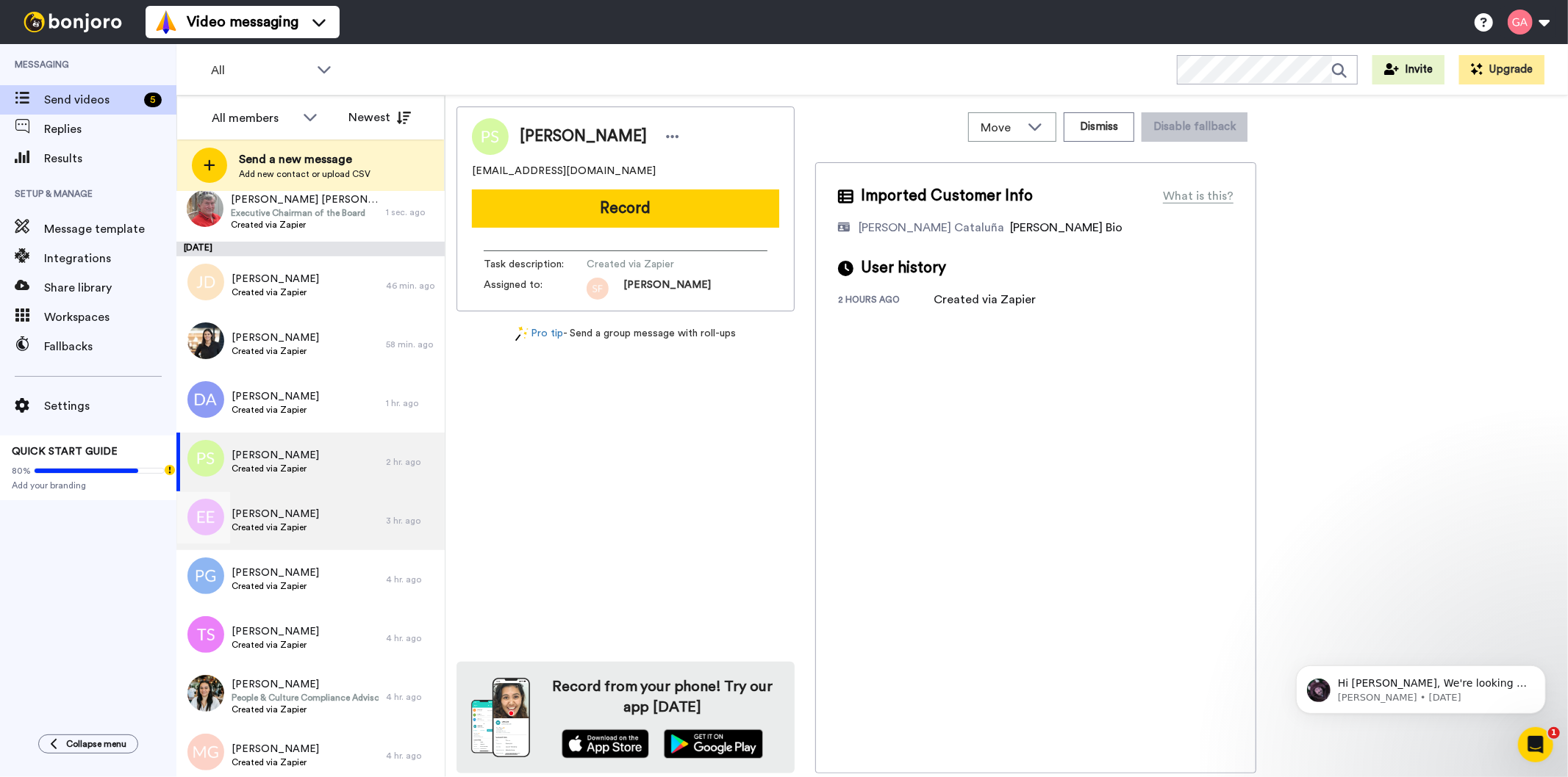
click at [280, 516] on span "Eleanor Evans" at bounding box center [274, 513] width 88 height 15
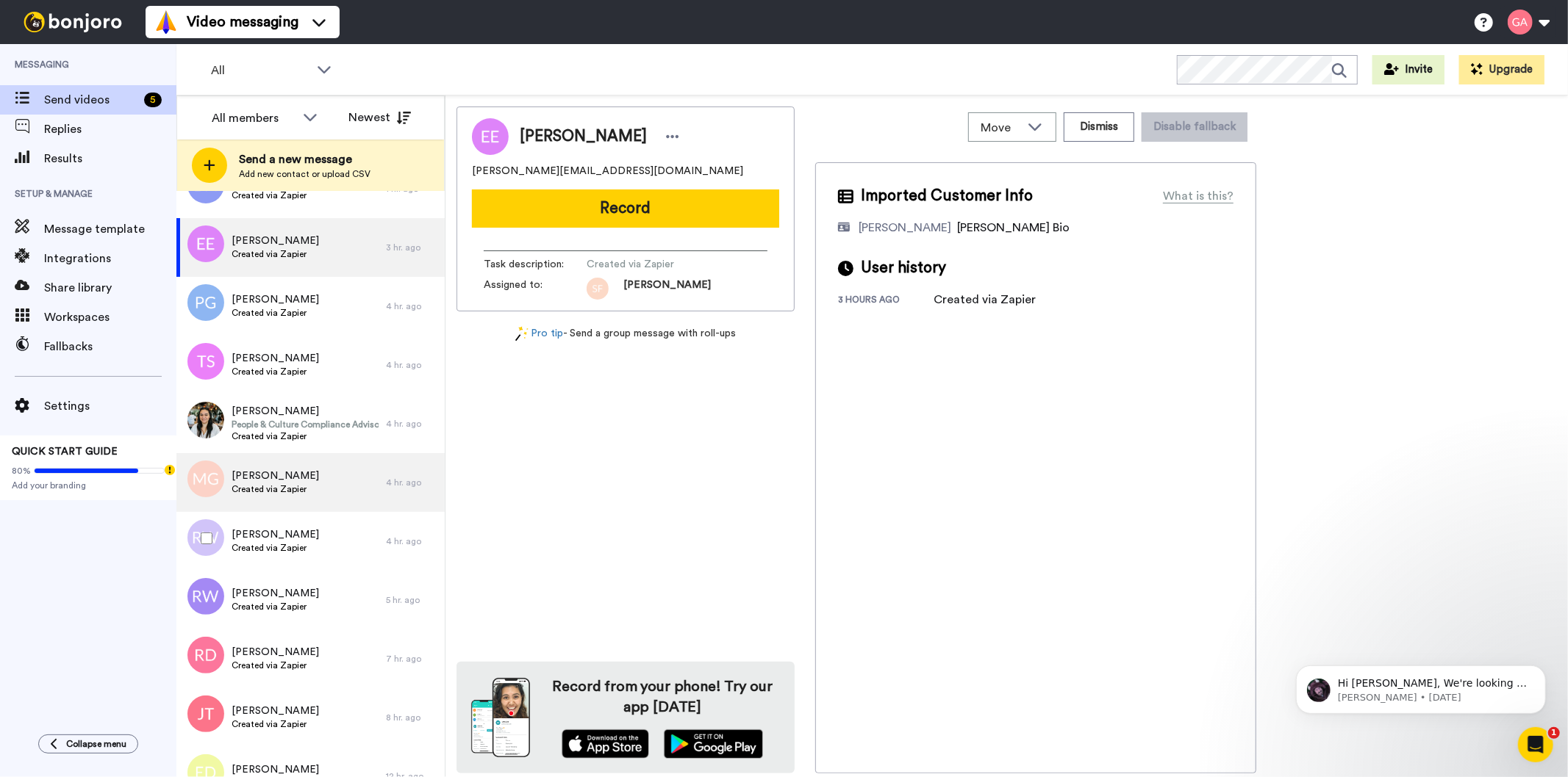
scroll to position [327, 0]
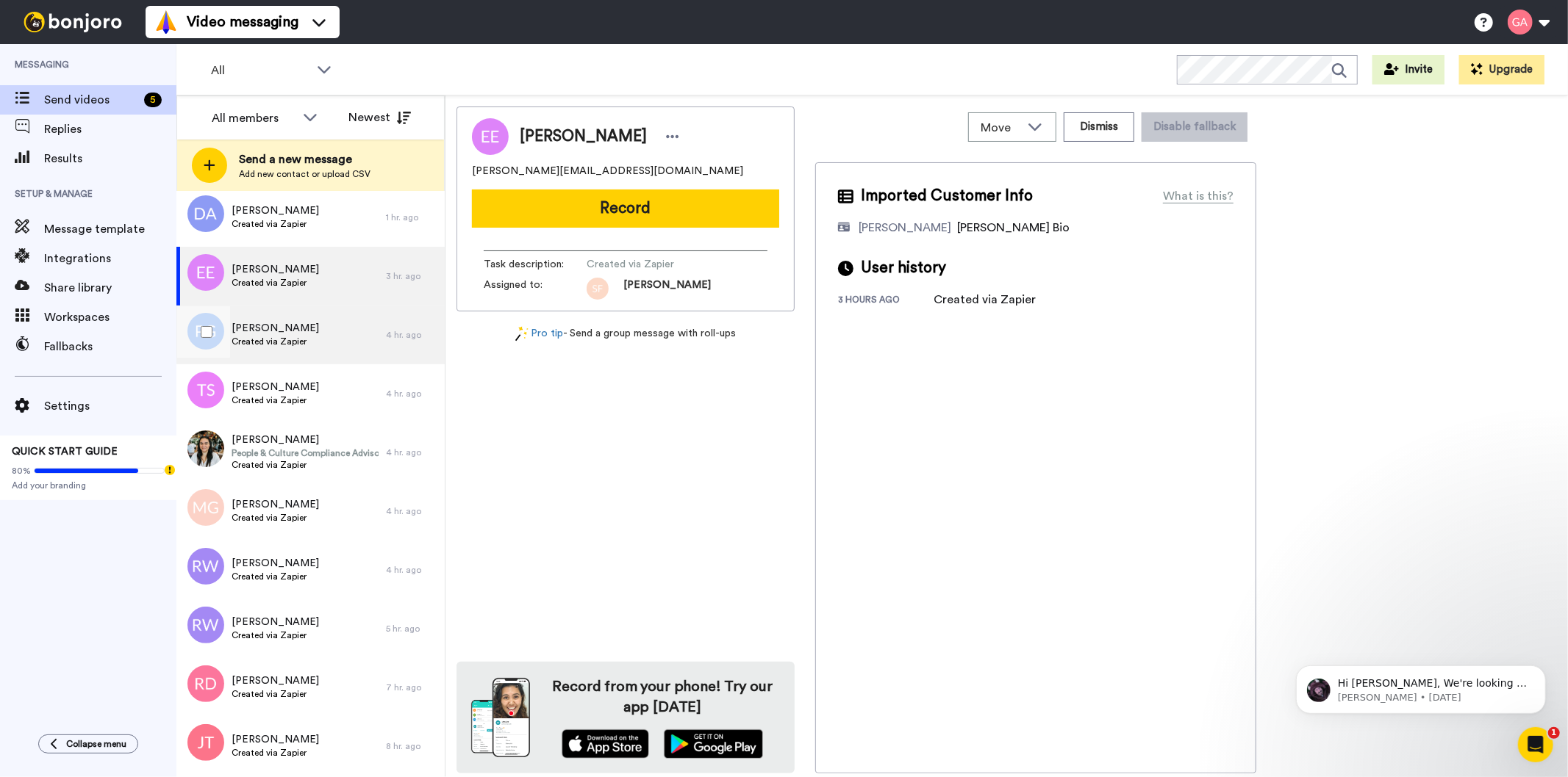
click at [274, 319] on div "Paulette Green Created via Zapier" at bounding box center [280, 335] width 210 height 59
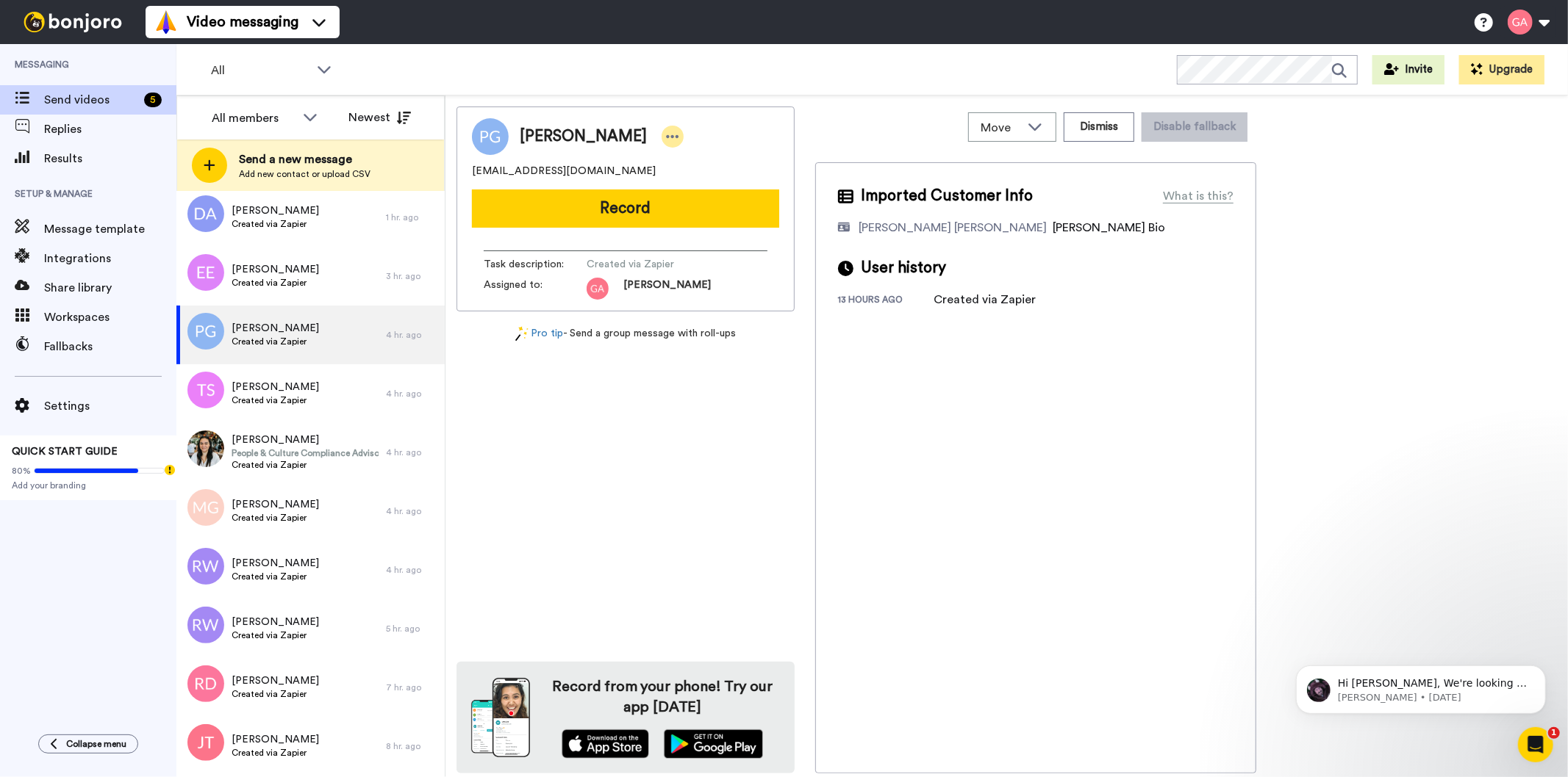
click at [667, 138] on icon at bounding box center [673, 136] width 13 height 3
click at [689, 187] on li "Assign" at bounding box center [691, 182] width 106 height 21
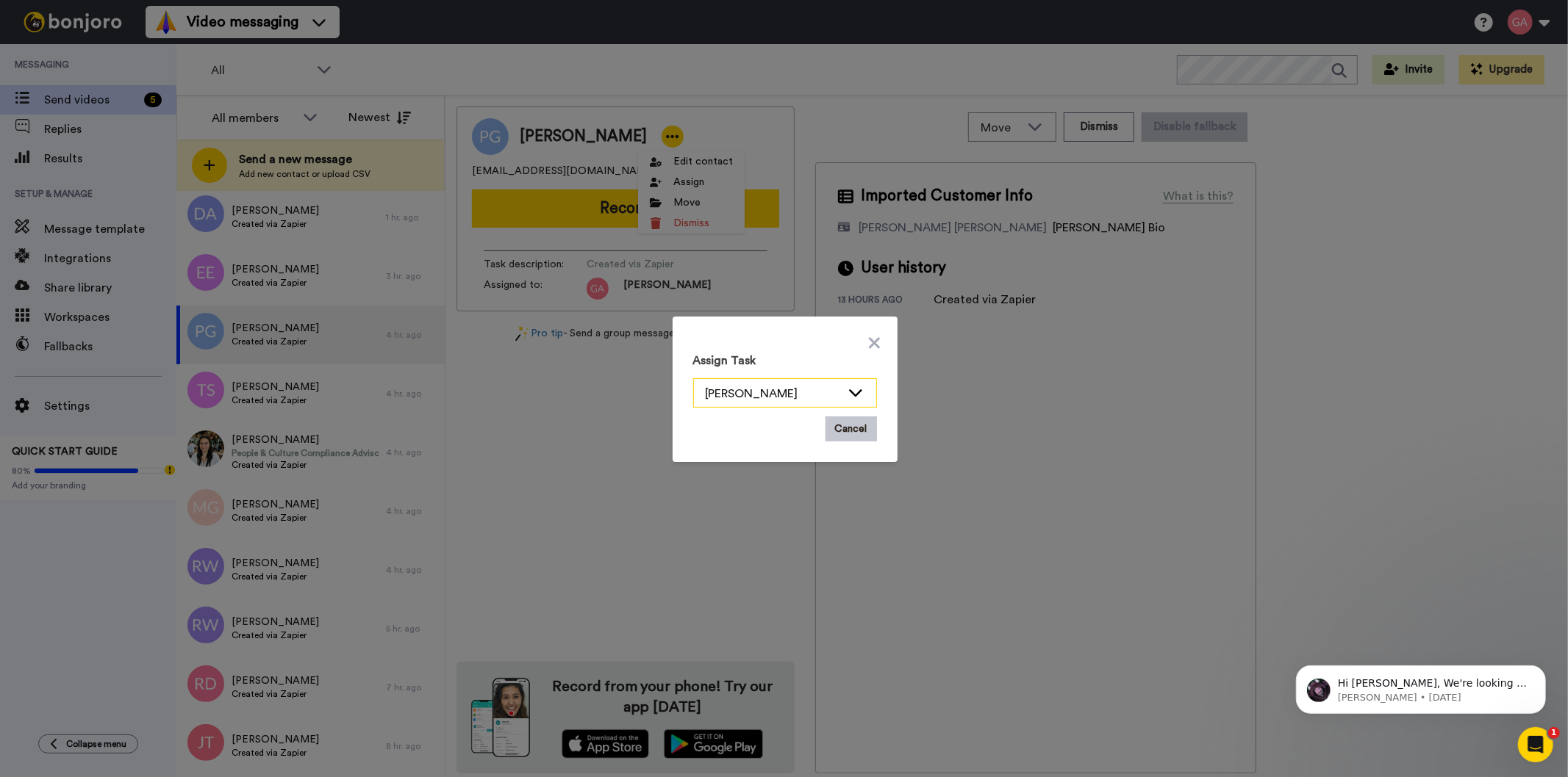
click at [851, 389] on icon at bounding box center [856, 391] width 18 height 15
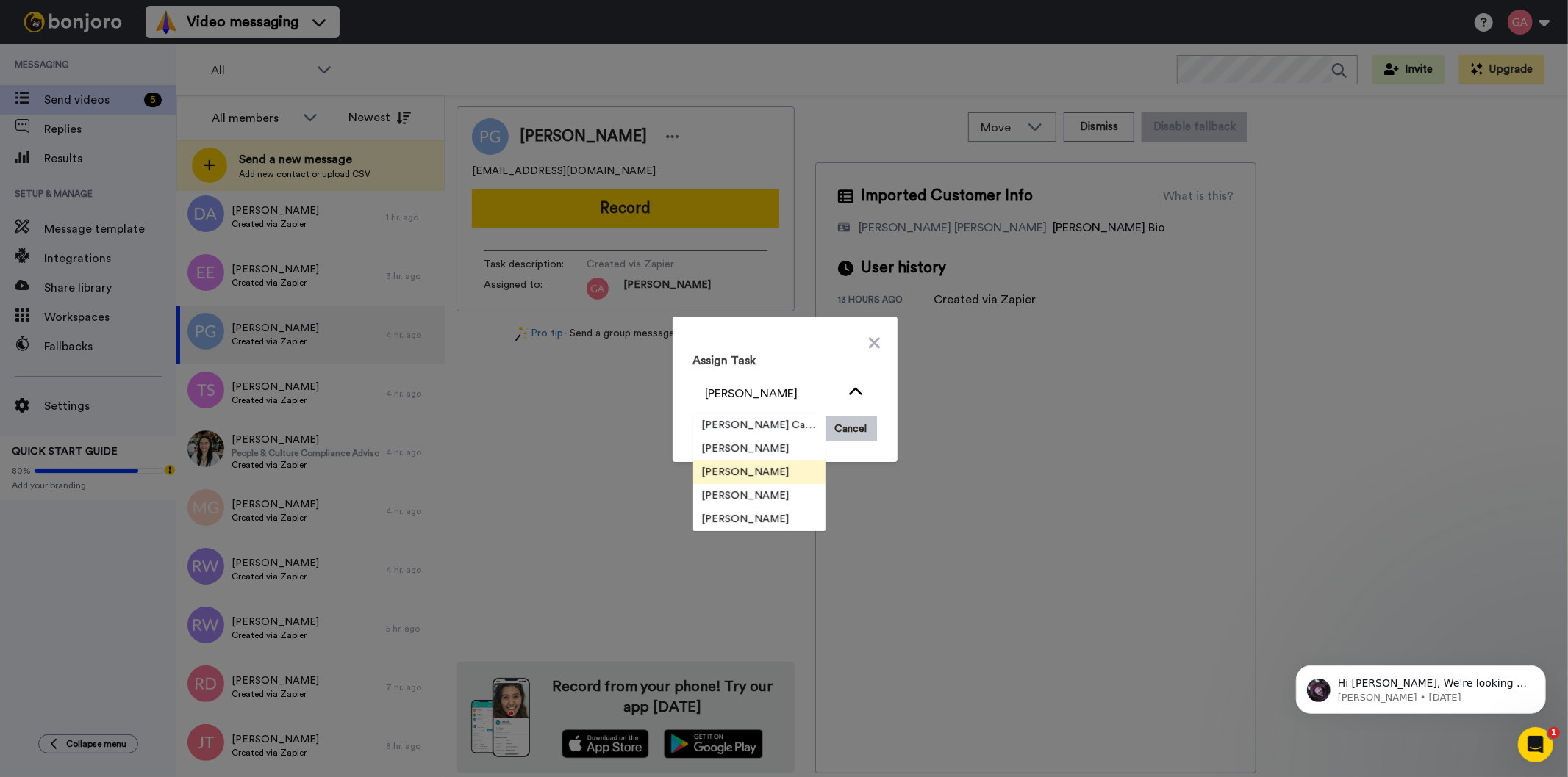
click at [753, 468] on span "[PERSON_NAME]" at bounding box center [746, 472] width 105 height 15
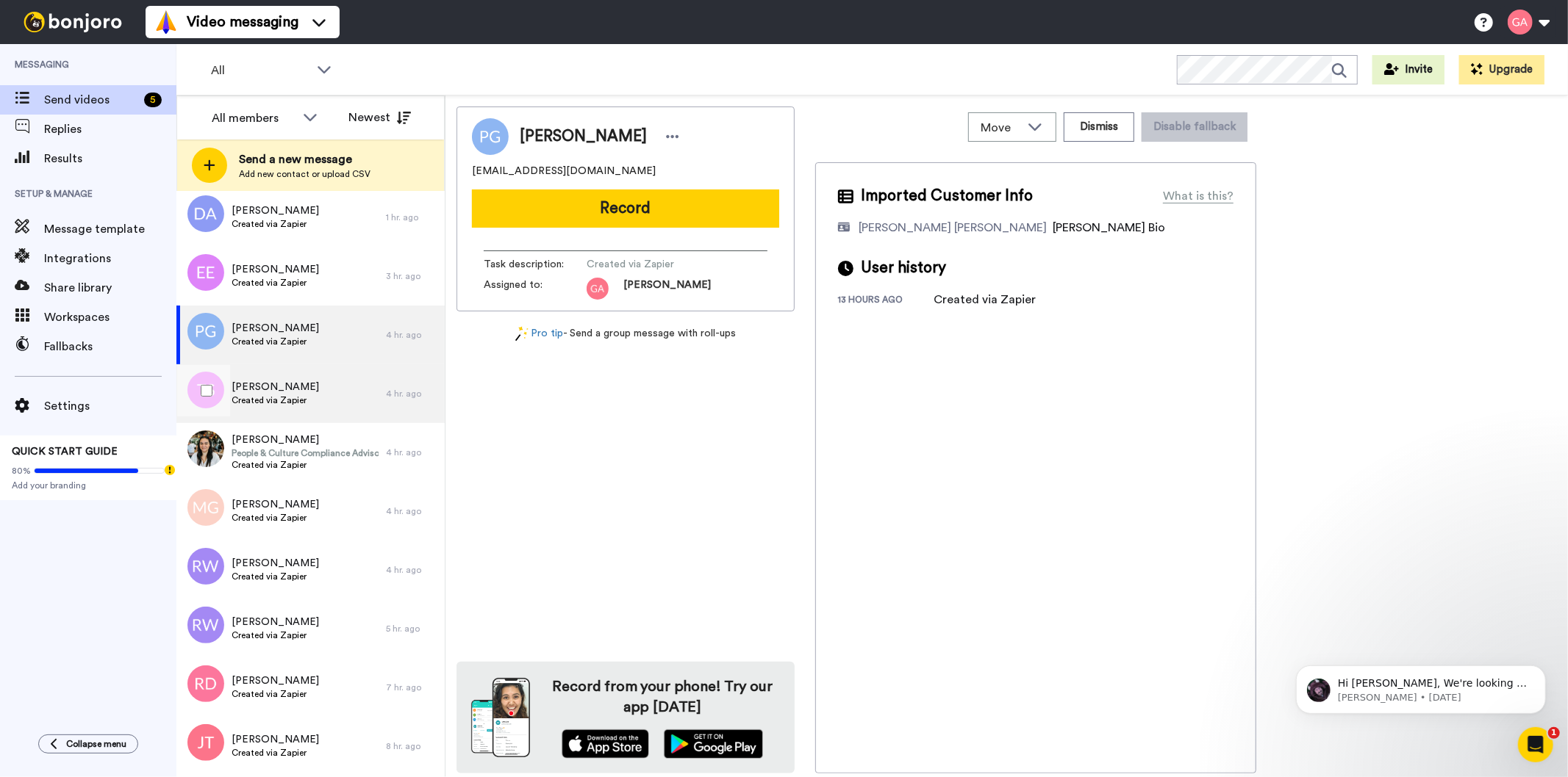
click at [285, 391] on span "Toniesha Sample" at bounding box center [274, 387] width 88 height 15
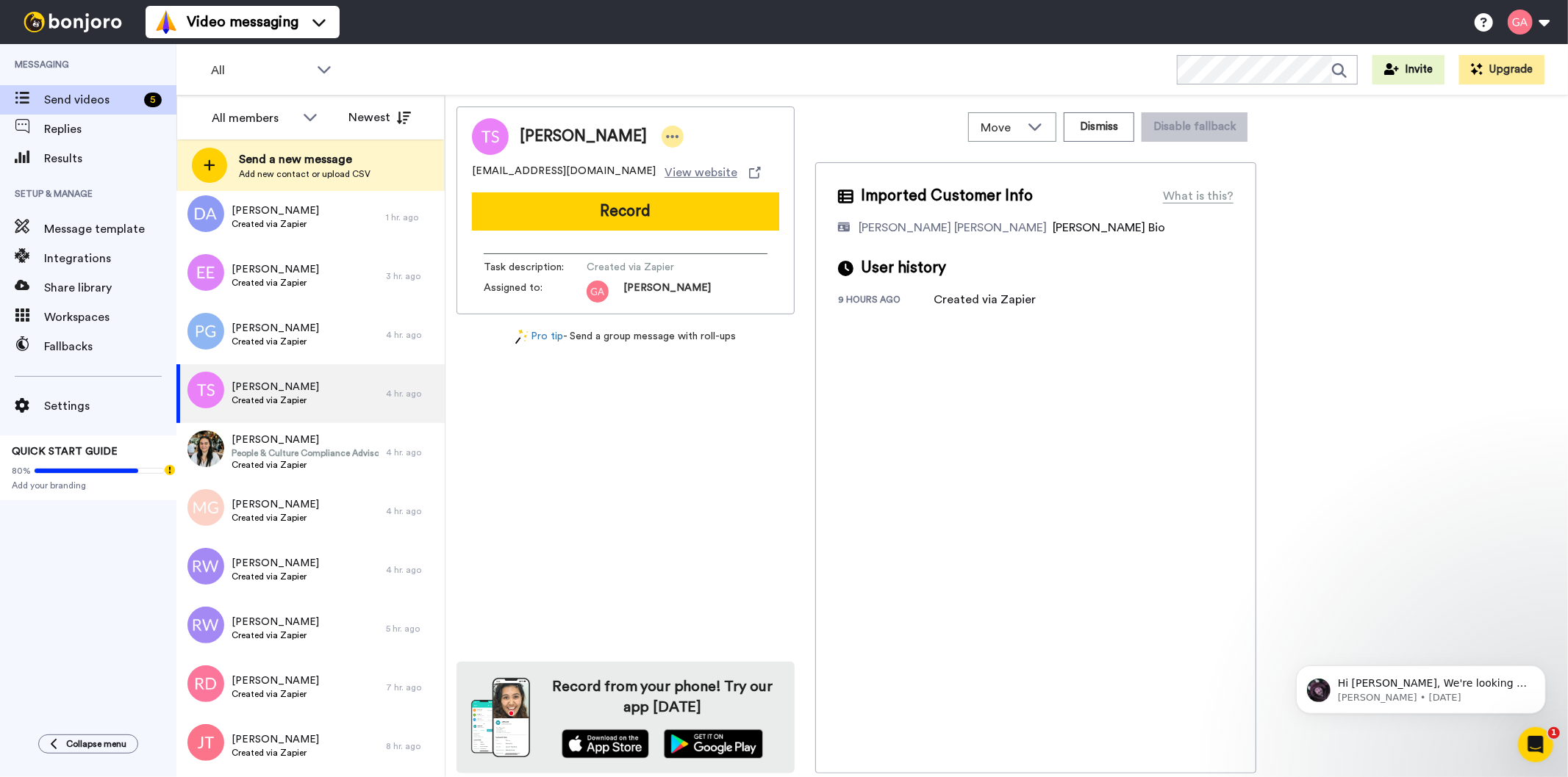
click at [666, 132] on icon at bounding box center [672, 136] width 13 height 15
click at [723, 184] on li "Assign" at bounding box center [704, 182] width 106 height 21
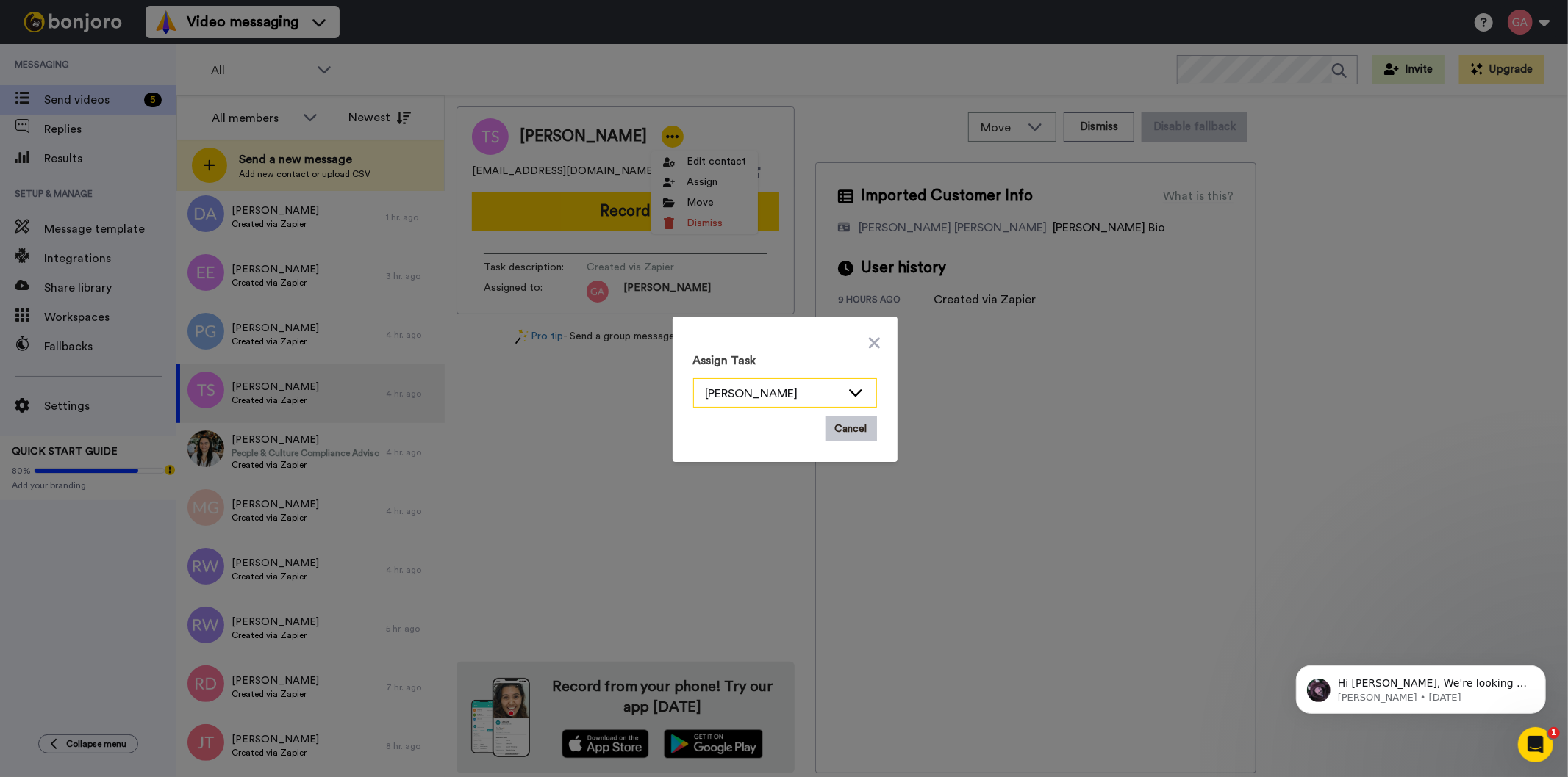
click at [850, 390] on icon at bounding box center [856, 391] width 18 height 15
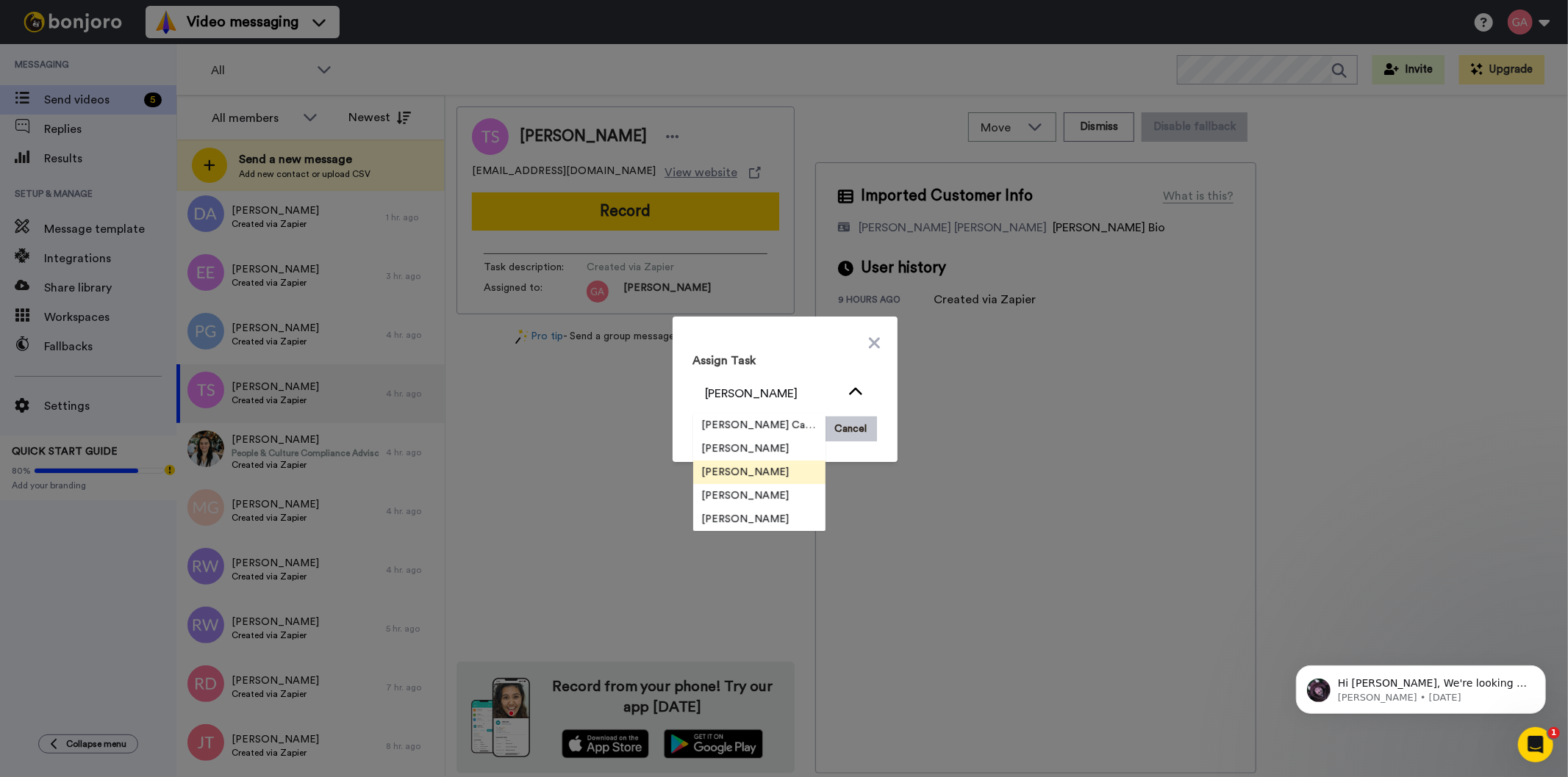
click at [770, 472] on li "[PERSON_NAME]" at bounding box center [759, 472] width 132 height 24
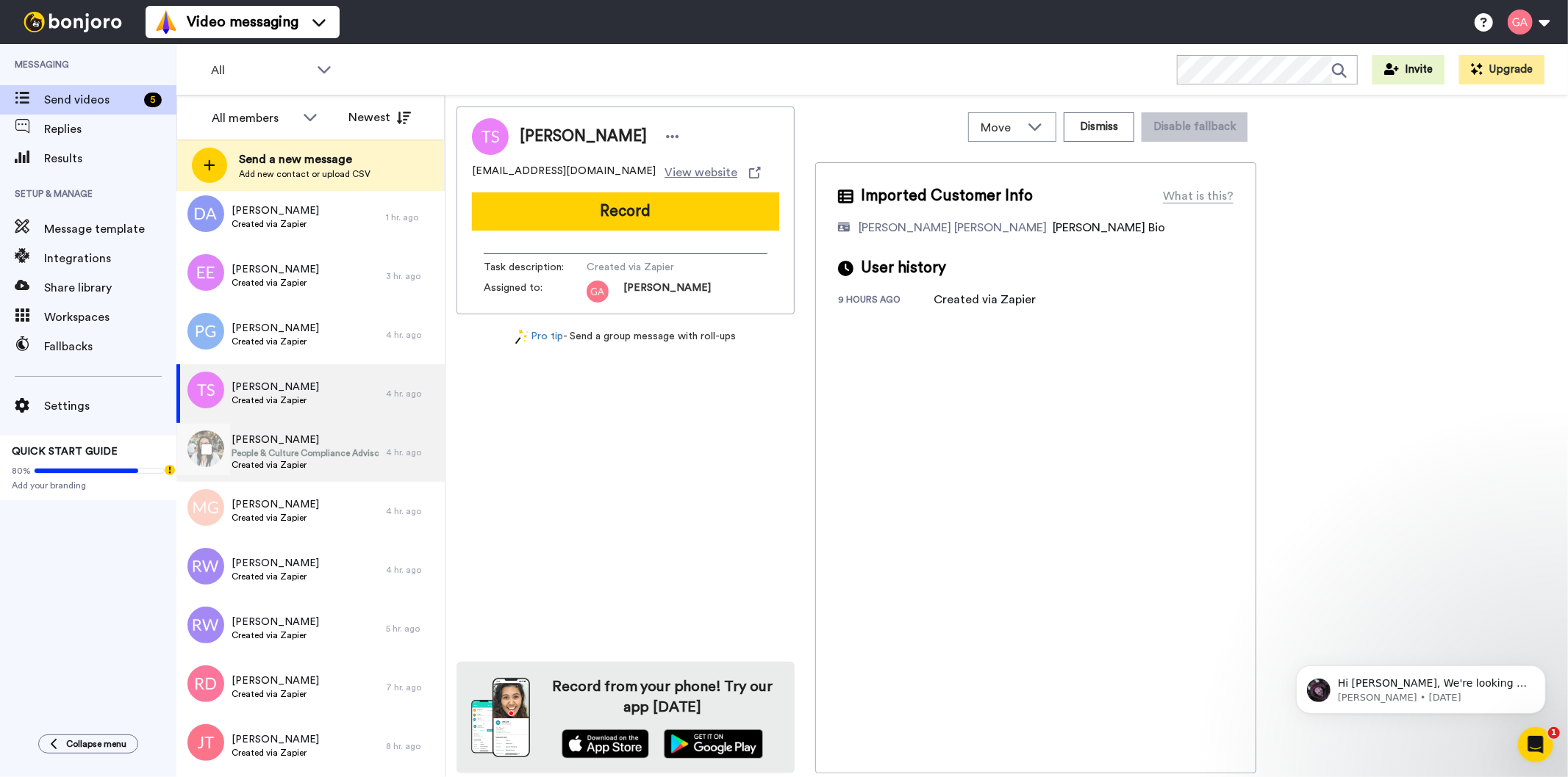
click at [271, 456] on span "People & Culture Compliance Advisor" at bounding box center [304, 453] width 147 height 12
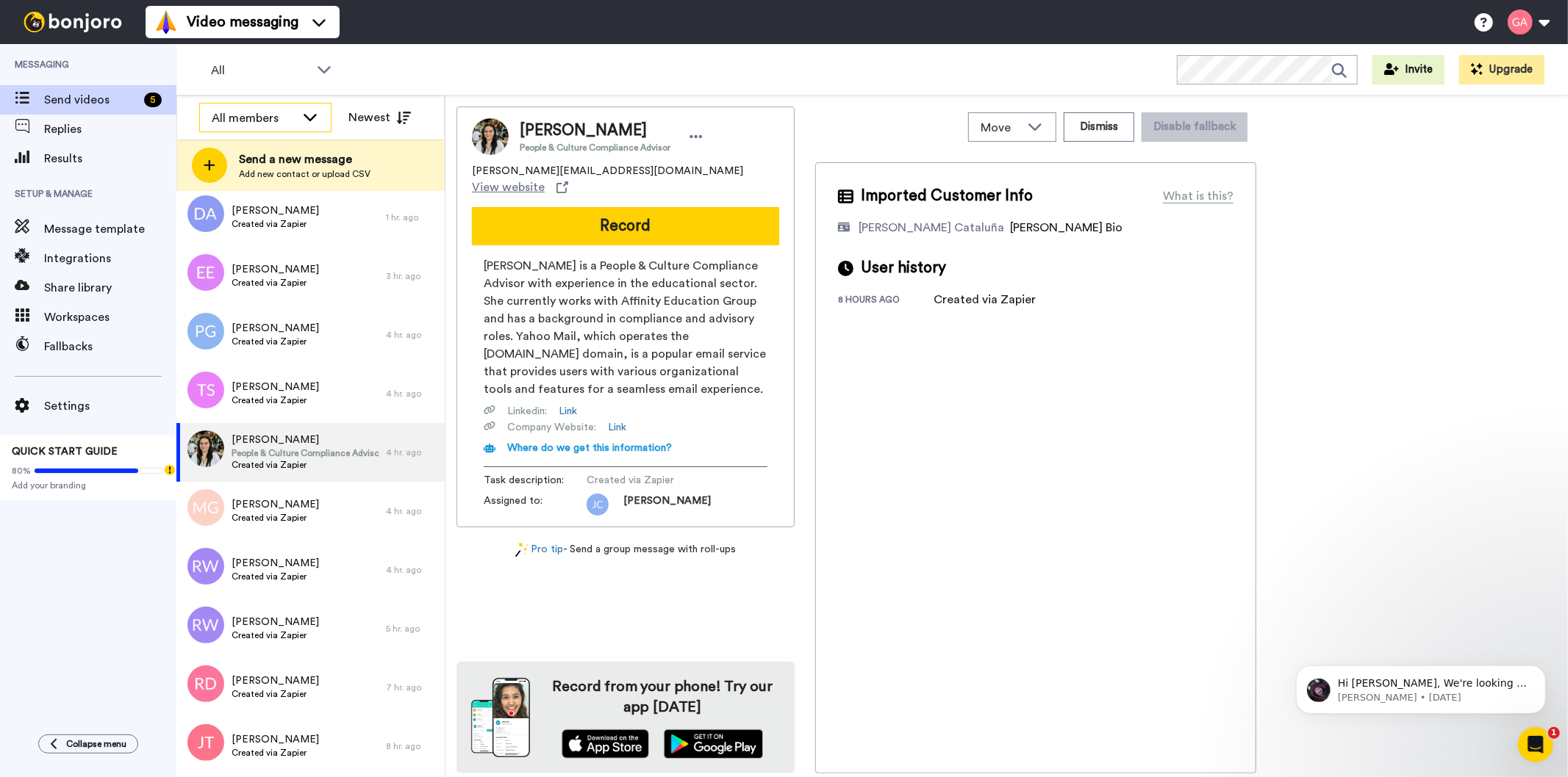
click at [231, 108] on div "All members" at bounding box center [265, 118] width 131 height 30
click at [271, 179] on span "[PERSON_NAME] Cataluña" at bounding box center [265, 173] width 132 height 15
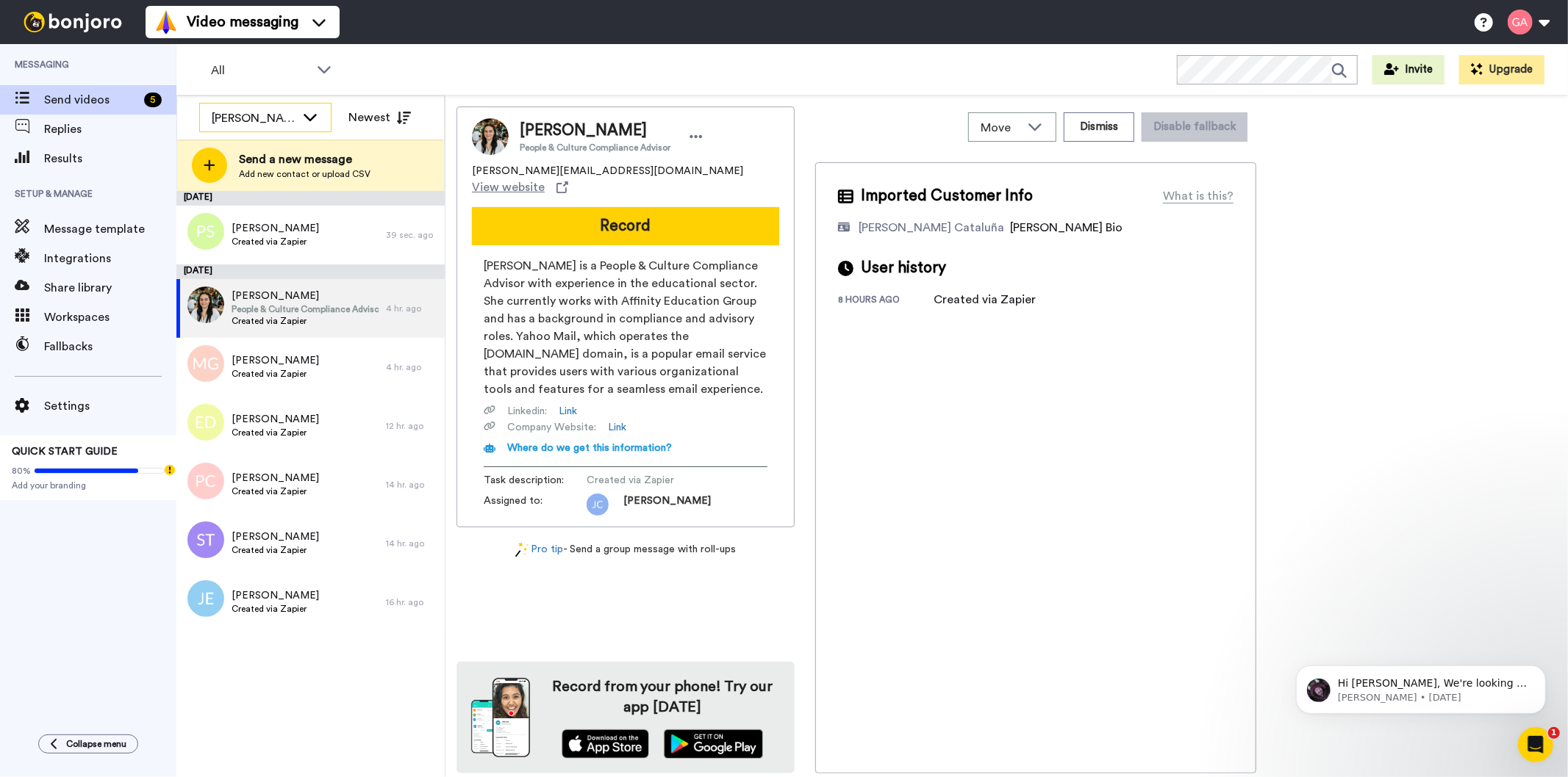
click at [240, 115] on div "[PERSON_NAME] Cataluña" at bounding box center [253, 118] width 84 height 18
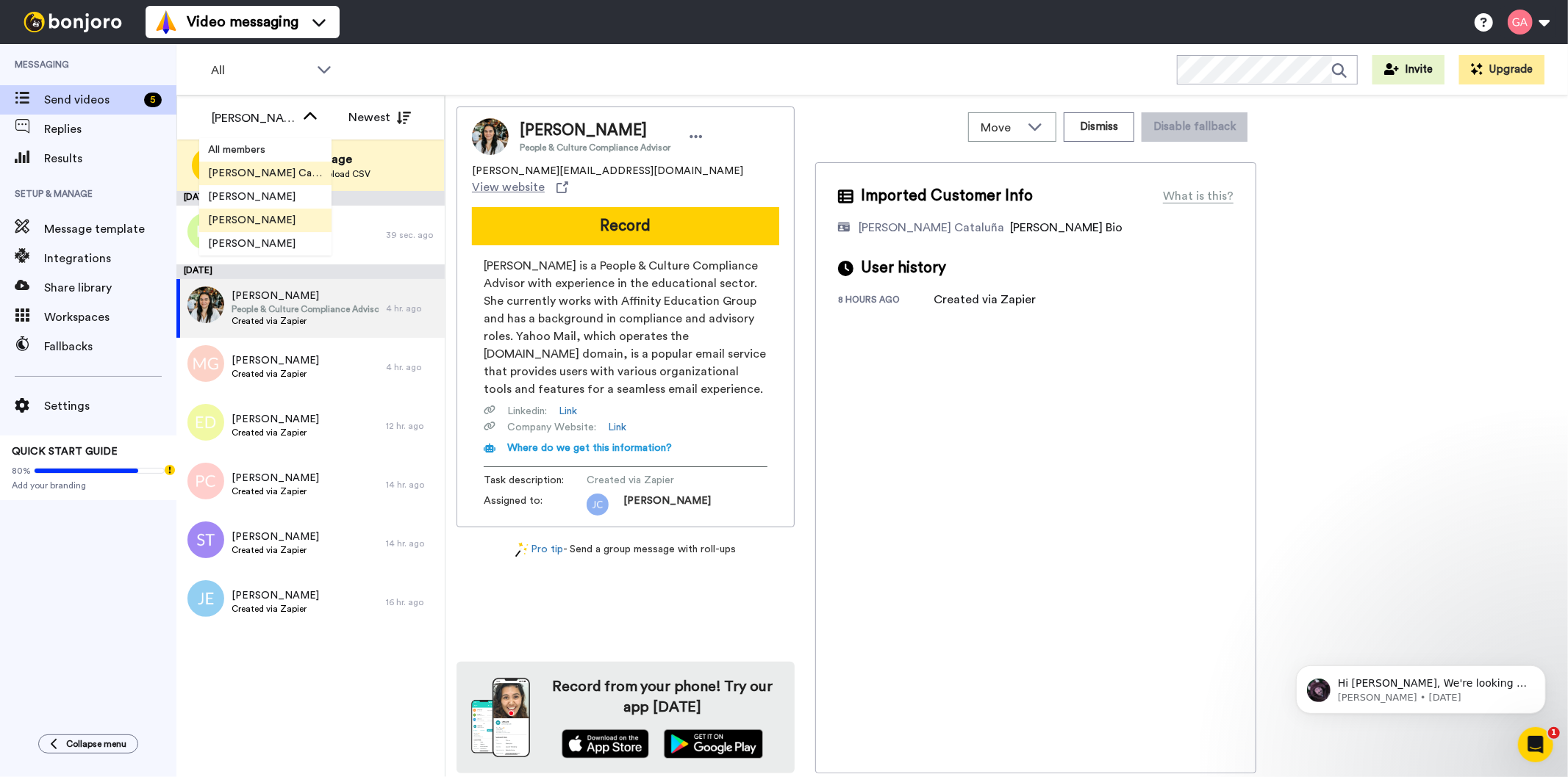
click at [266, 222] on span "[PERSON_NAME]" at bounding box center [251, 220] width 105 height 15
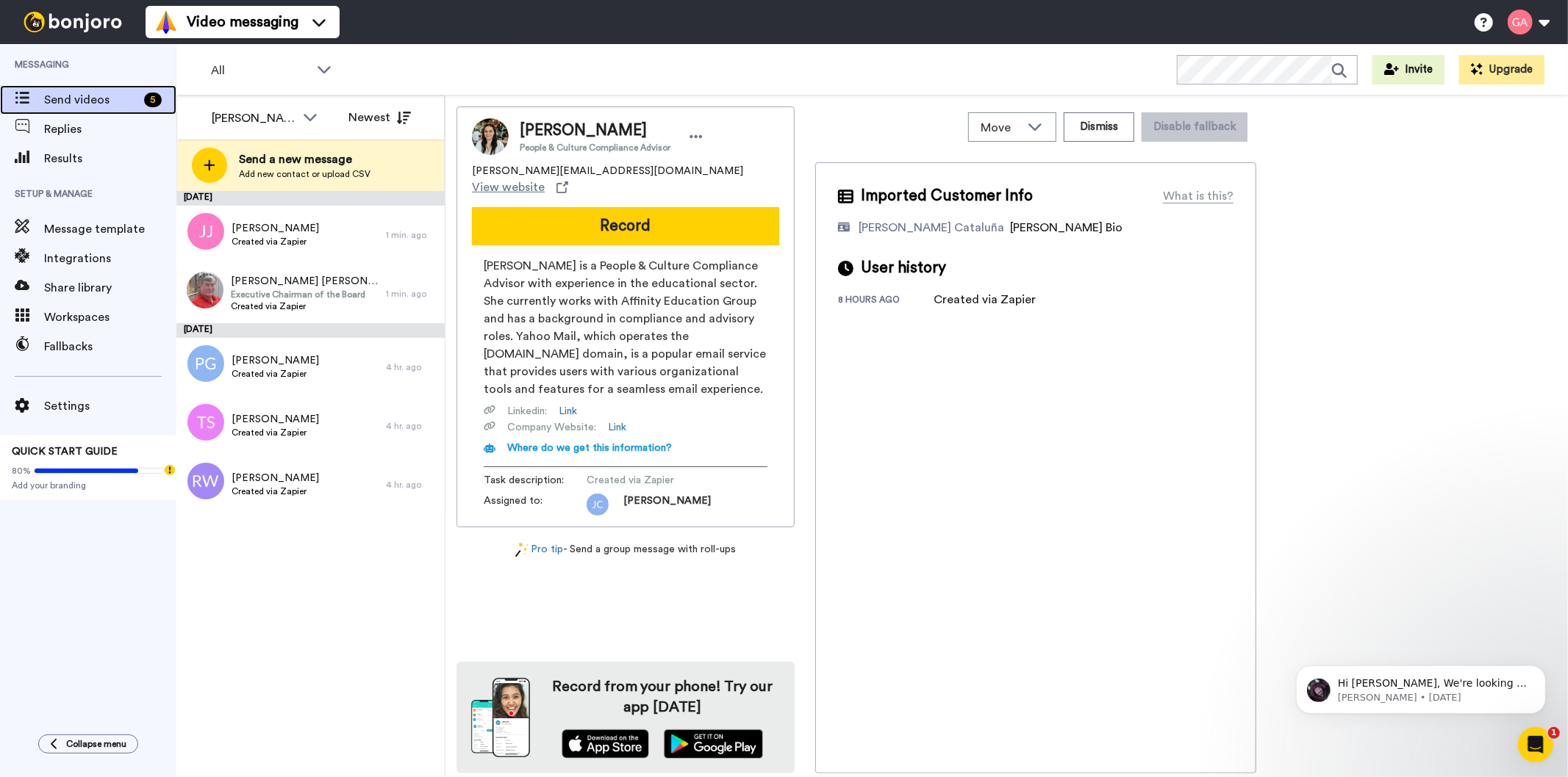
click at [99, 96] on span "Send videos" at bounding box center [91, 100] width 94 height 18
